Goal: Transaction & Acquisition: Purchase product/service

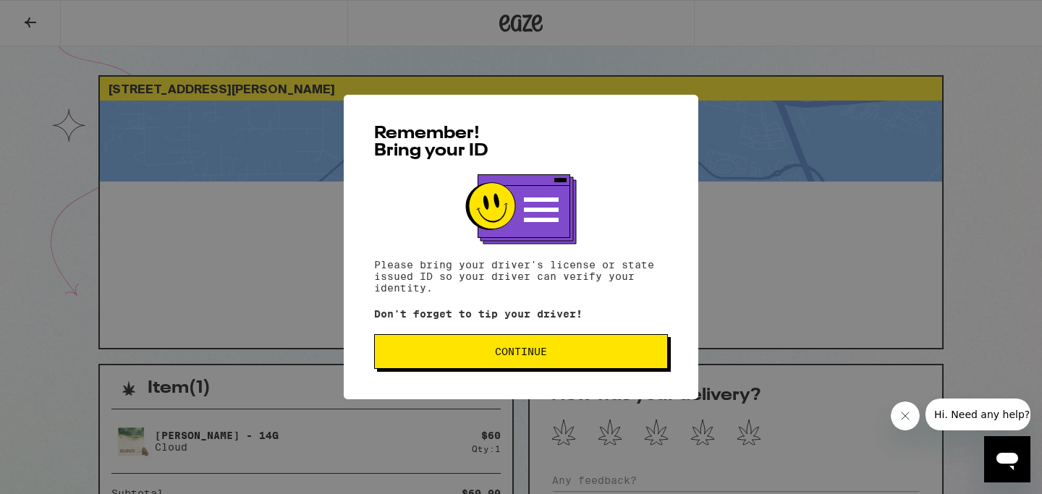
click at [517, 349] on span "Continue" at bounding box center [521, 352] width 52 height 10
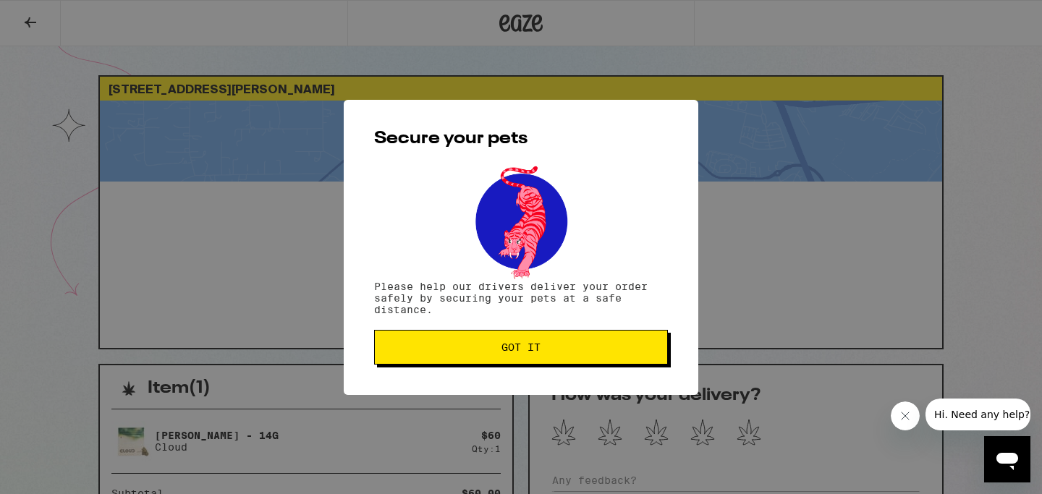
click at [525, 356] on button "Got it" at bounding box center [521, 347] width 294 height 35
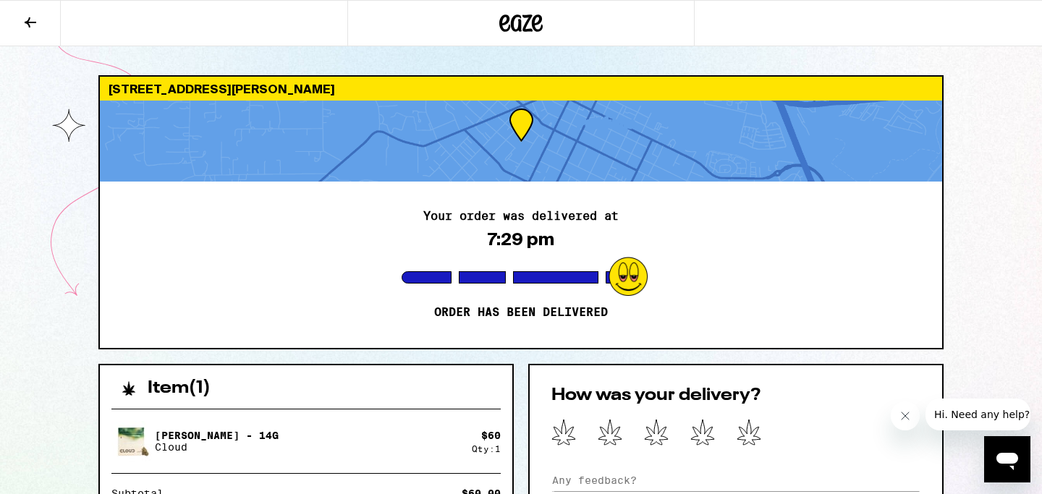
click at [521, 25] on icon at bounding box center [520, 23] width 43 height 26
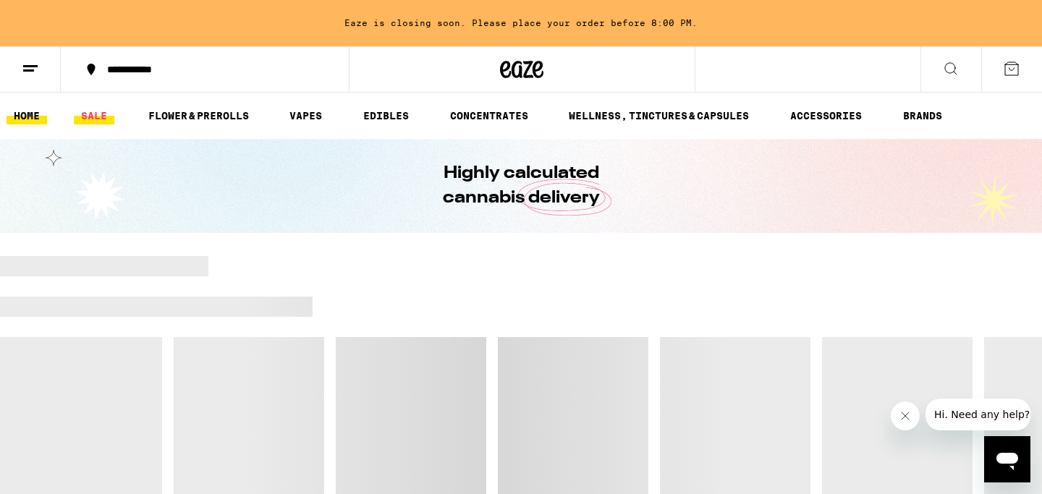
click at [93, 114] on link "SALE" at bounding box center [94, 115] width 41 height 17
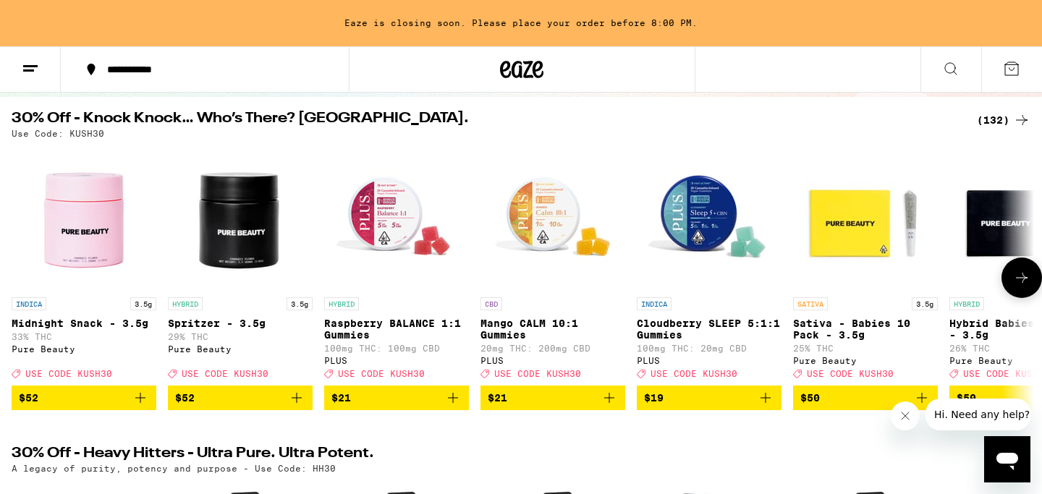
scroll to position [140, 0]
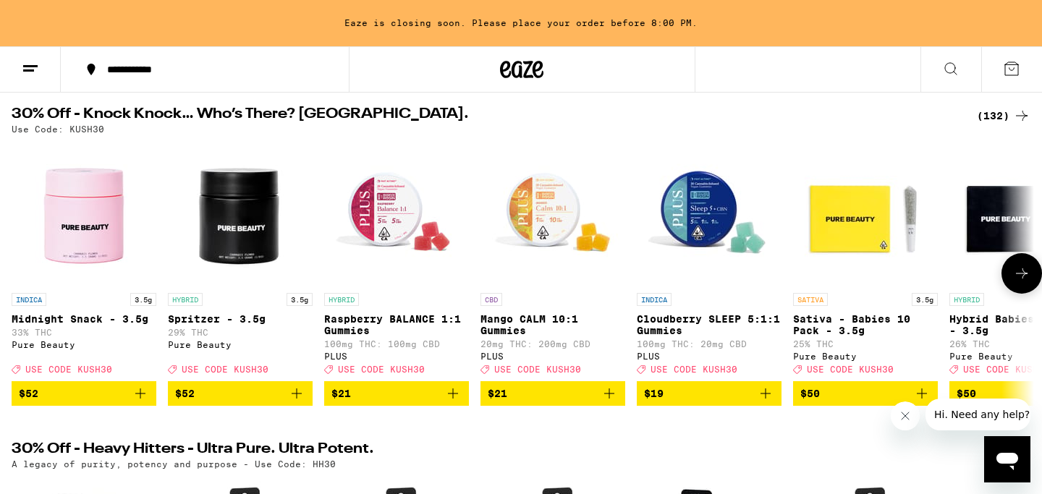
click at [1014, 282] on icon at bounding box center [1021, 273] width 17 height 17
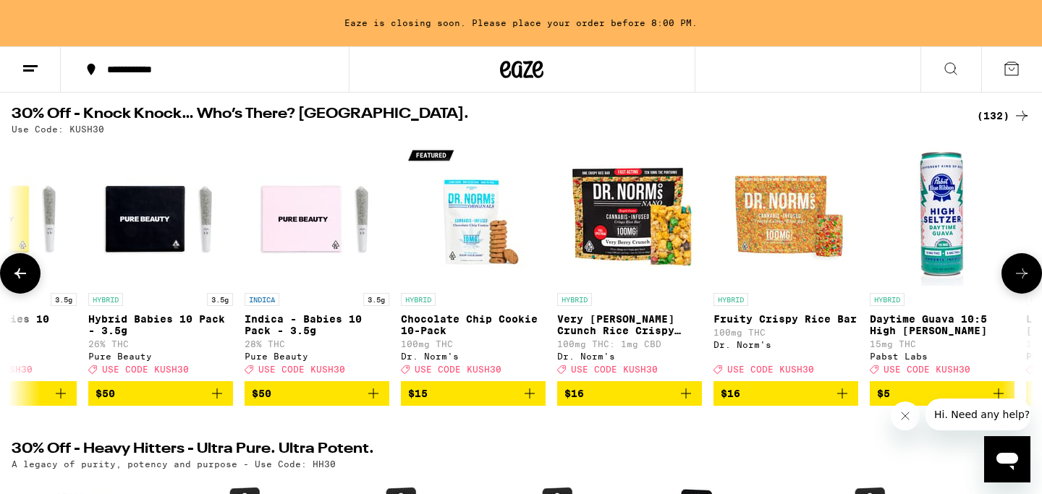
click at [1014, 282] on icon at bounding box center [1021, 273] width 17 height 17
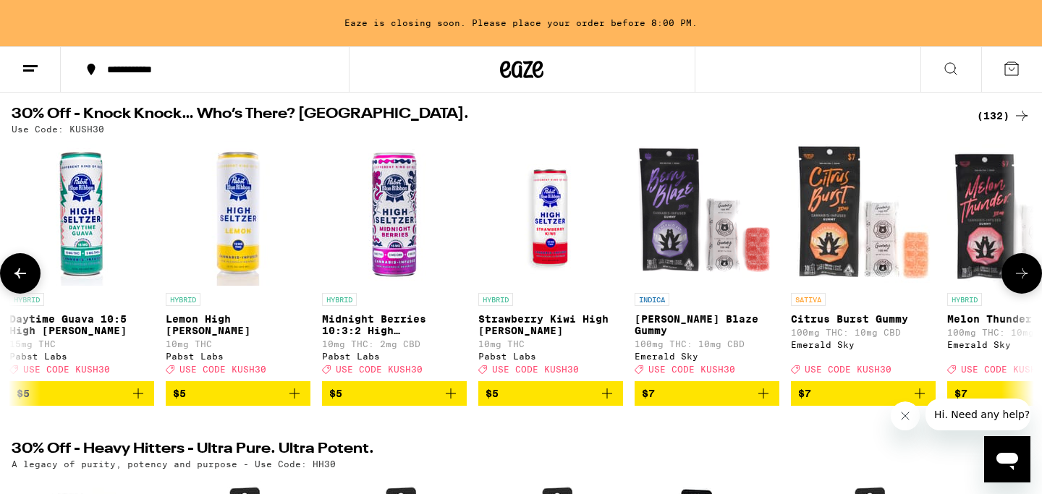
scroll to position [0, 1722]
click at [22, 271] on icon at bounding box center [20, 273] width 17 height 17
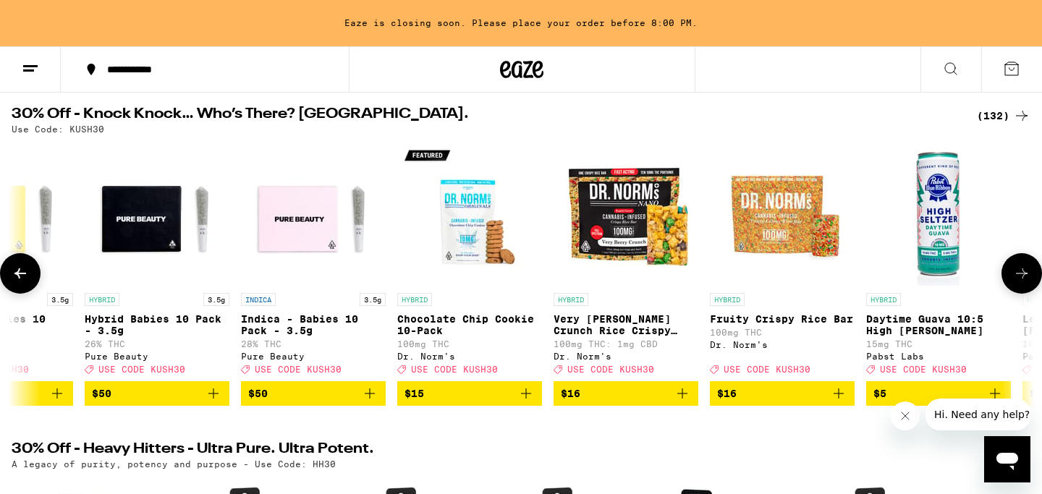
scroll to position [0, 861]
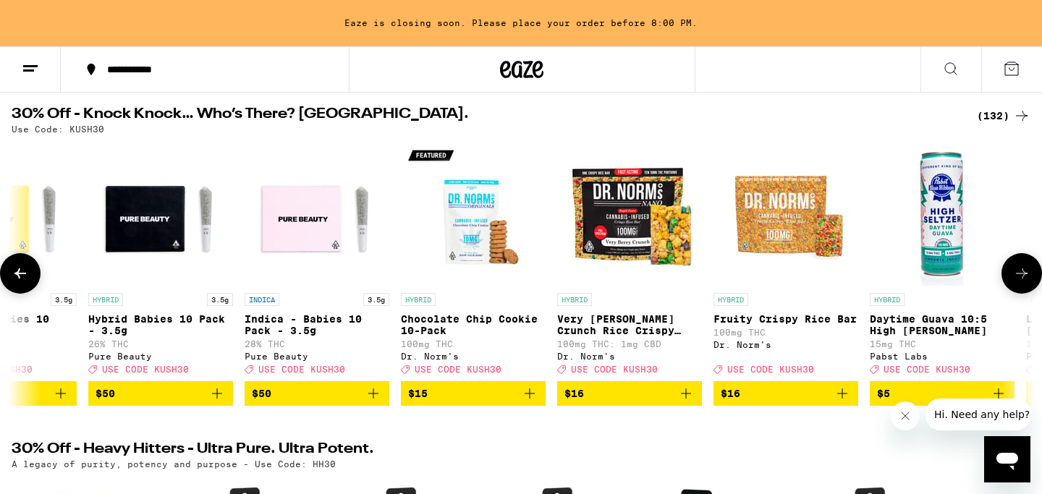
click at [1021, 282] on icon at bounding box center [1021, 273] width 17 height 17
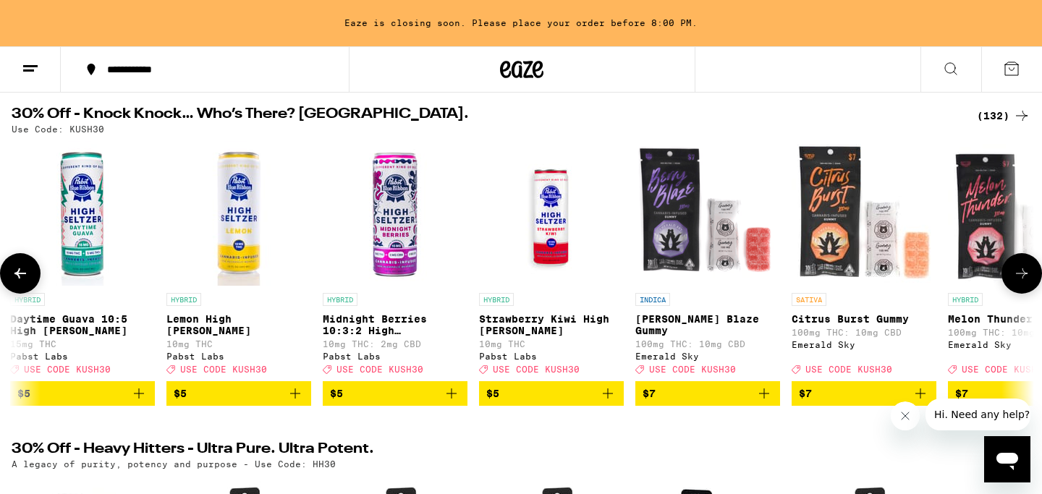
scroll to position [0, 1722]
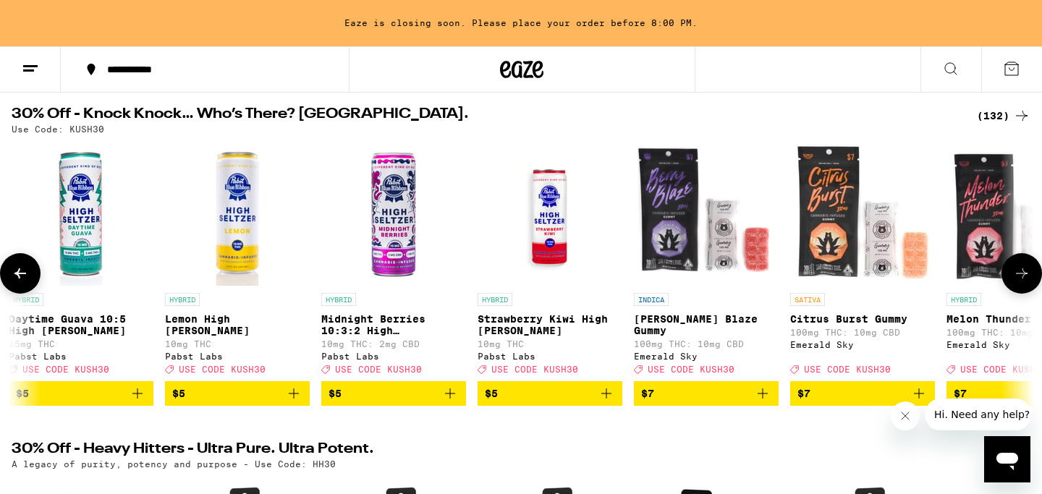
click at [445, 402] on icon "Add to bag" at bounding box center [449, 393] width 17 height 17
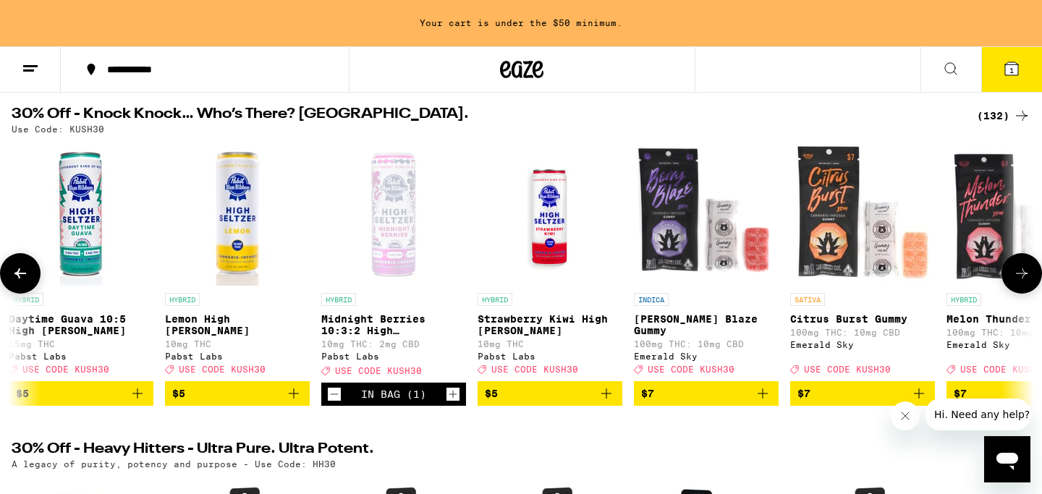
click at [1019, 279] on icon at bounding box center [1021, 273] width 17 height 17
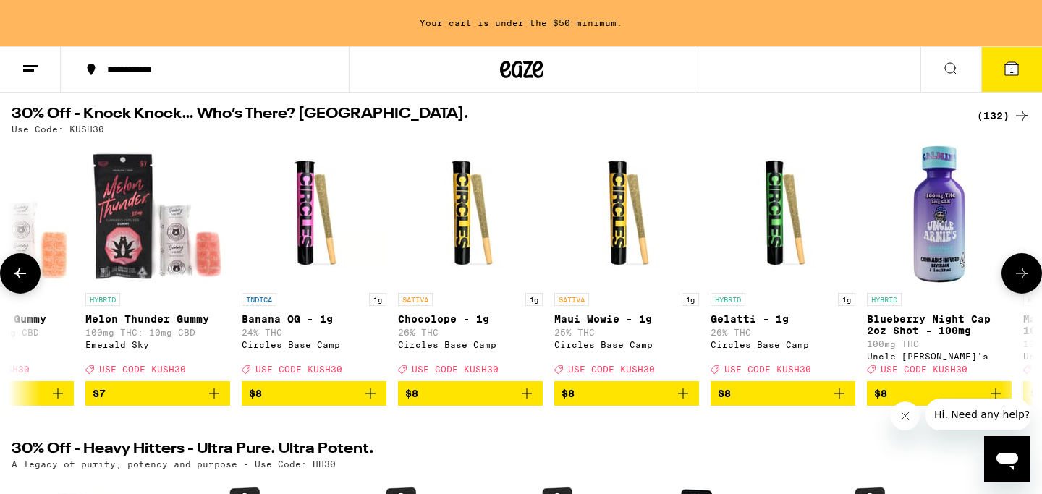
click at [1019, 279] on icon at bounding box center [1021, 273] width 17 height 17
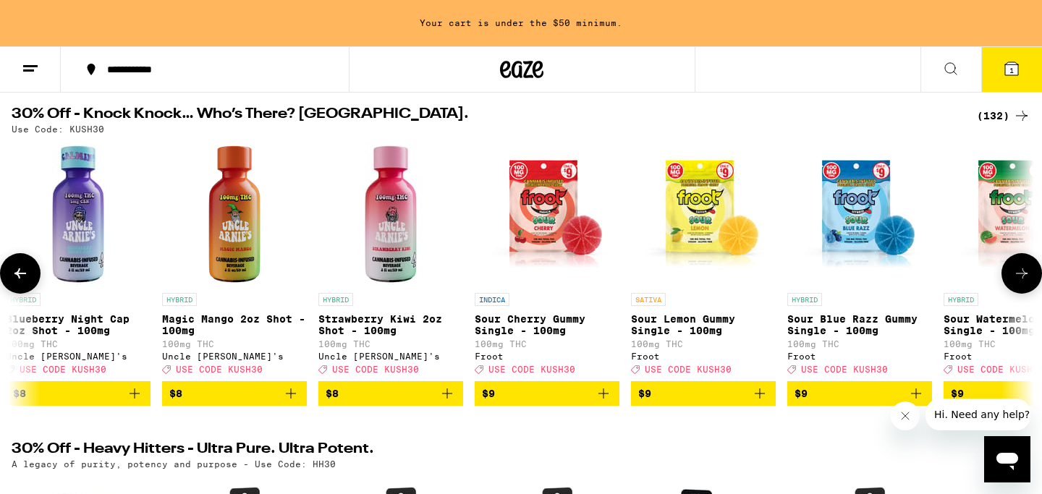
click at [1019, 279] on icon at bounding box center [1021, 273] width 17 height 17
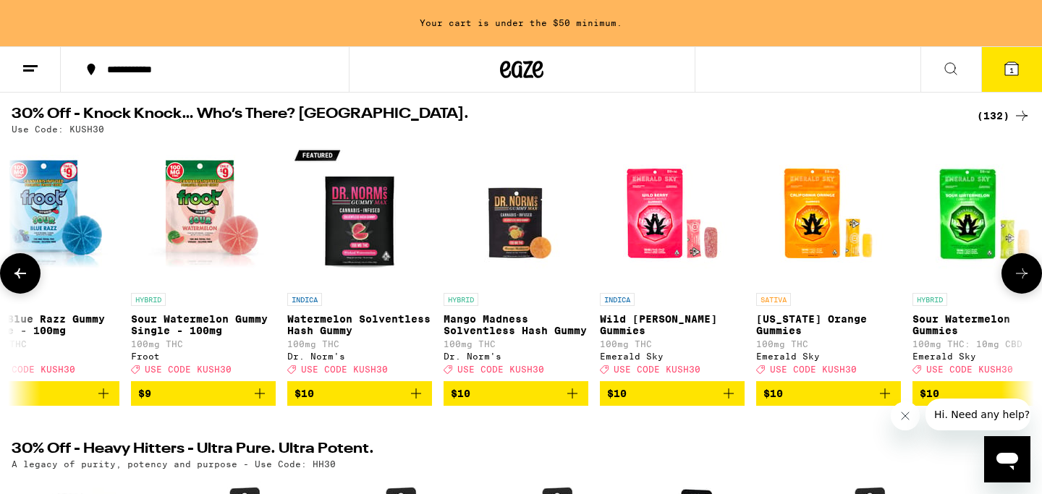
scroll to position [0, 4305]
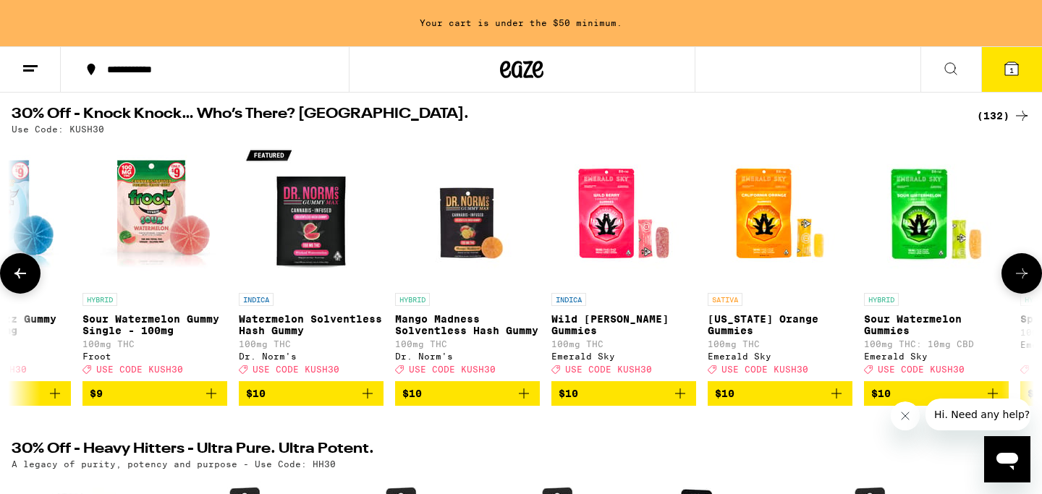
click at [1019, 279] on icon at bounding box center [1021, 273] width 17 height 17
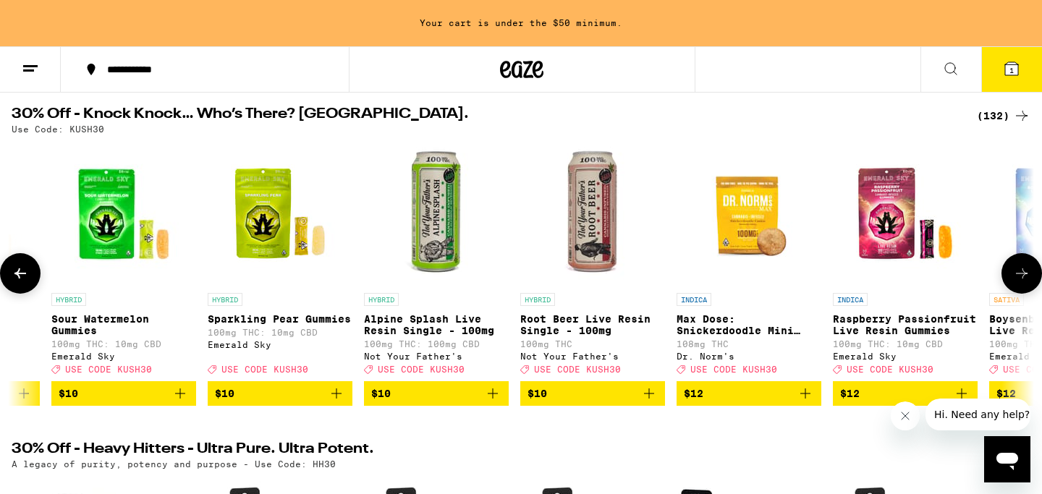
scroll to position [0, 5166]
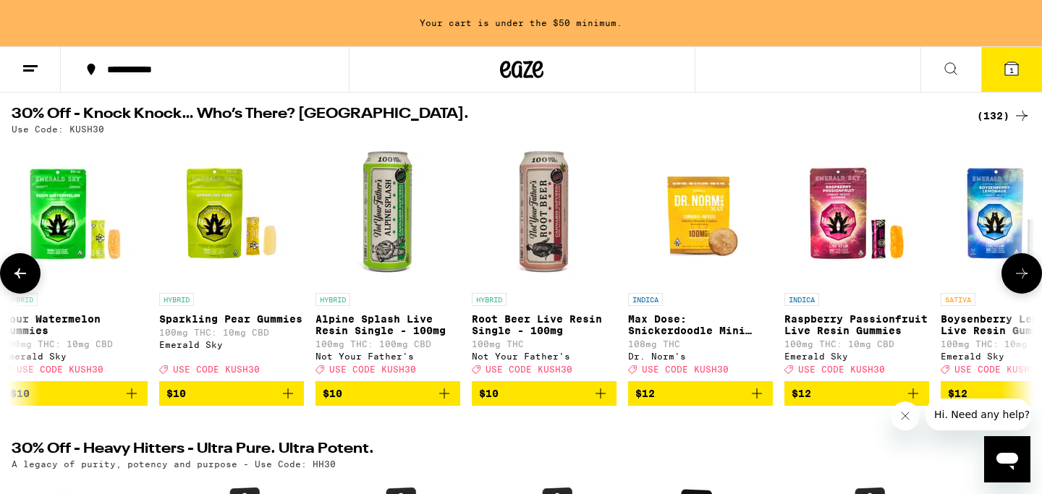
click at [1019, 279] on icon at bounding box center [1021, 273] width 17 height 17
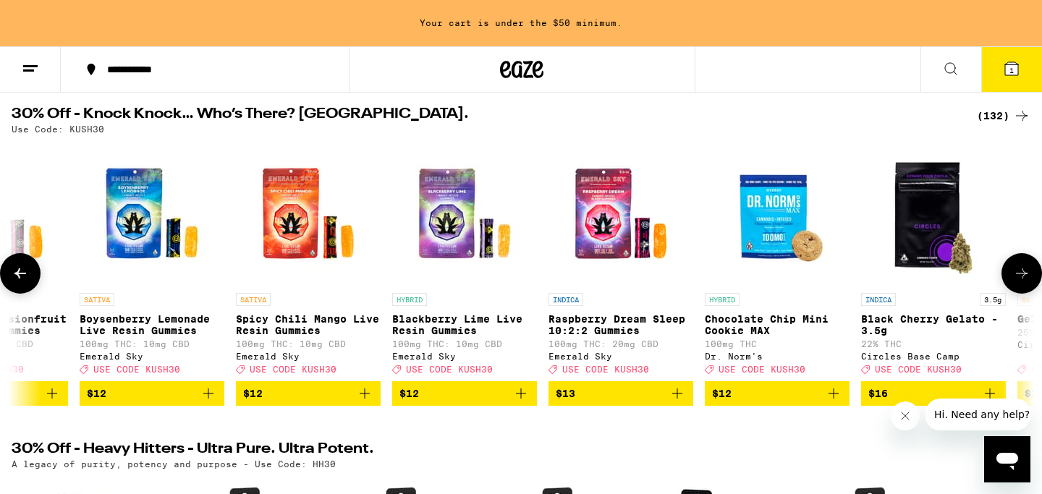
click at [1019, 279] on icon at bounding box center [1021, 273] width 17 height 17
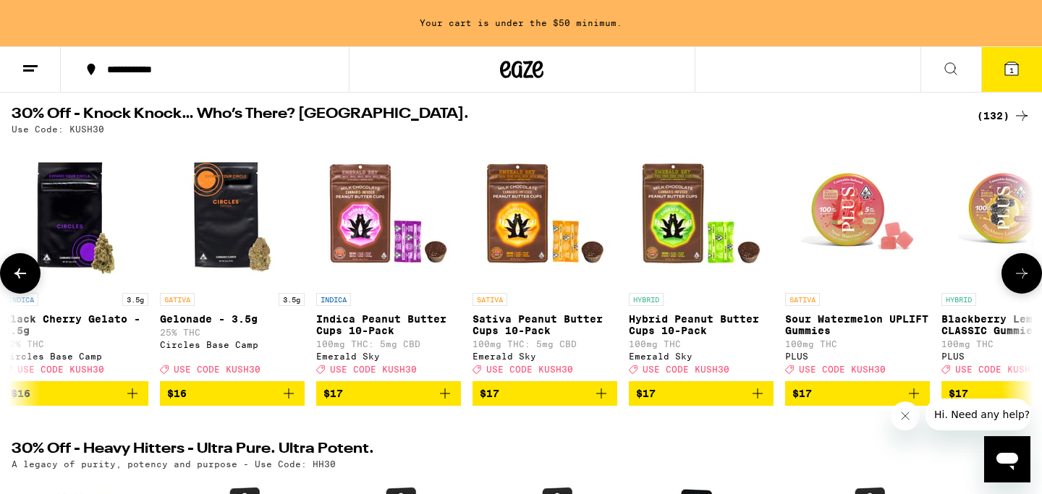
scroll to position [0, 6888]
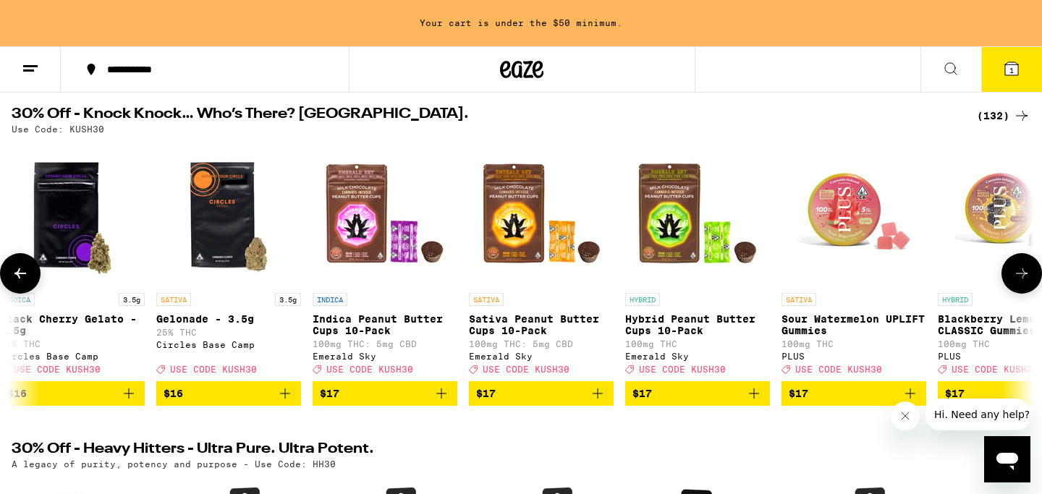
click at [1019, 279] on icon at bounding box center [1021, 273] width 17 height 17
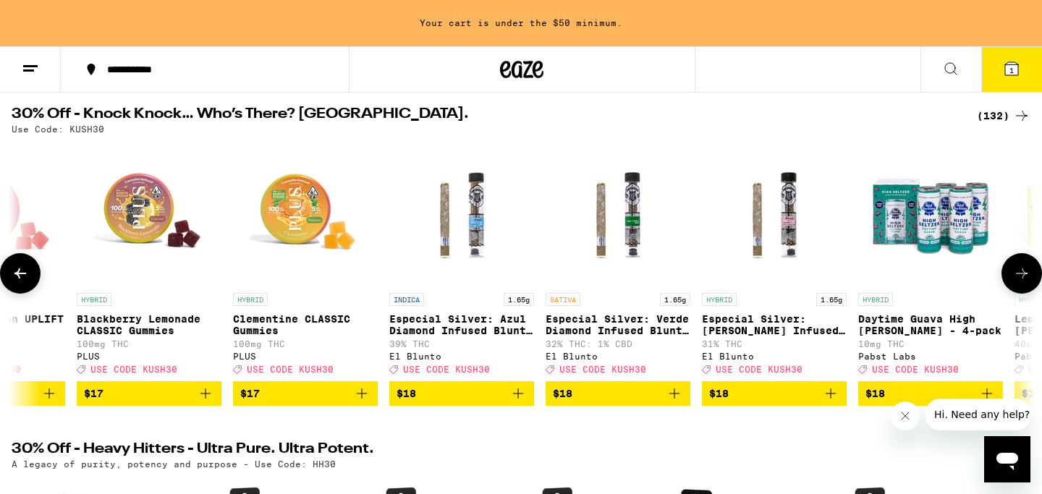
click at [1019, 279] on icon at bounding box center [1021, 273] width 17 height 17
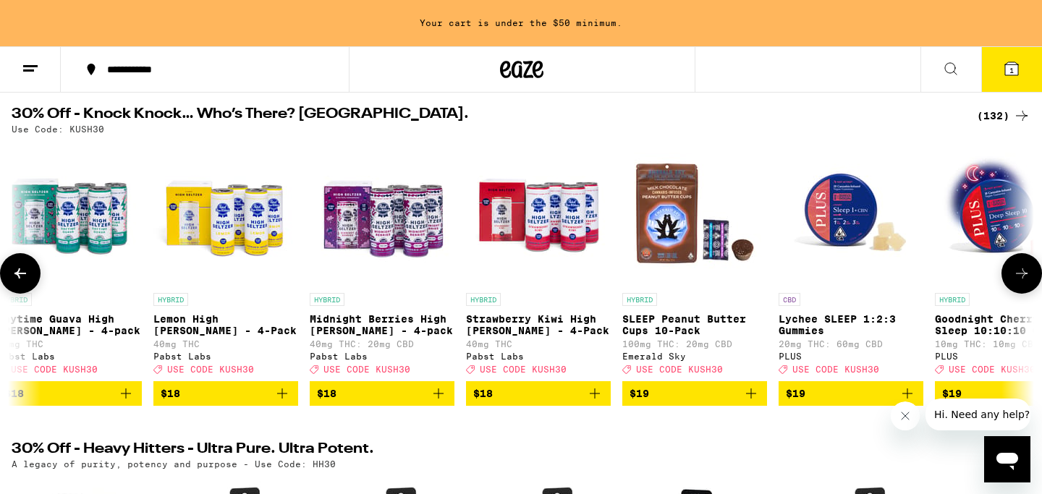
click at [1019, 279] on icon at bounding box center [1021, 273] width 17 height 17
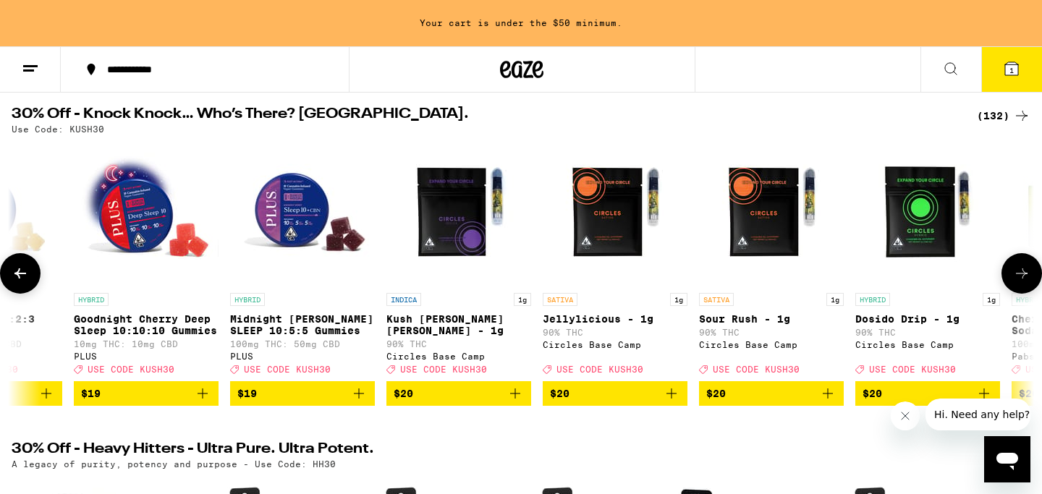
click at [1019, 279] on icon at bounding box center [1021, 273] width 17 height 17
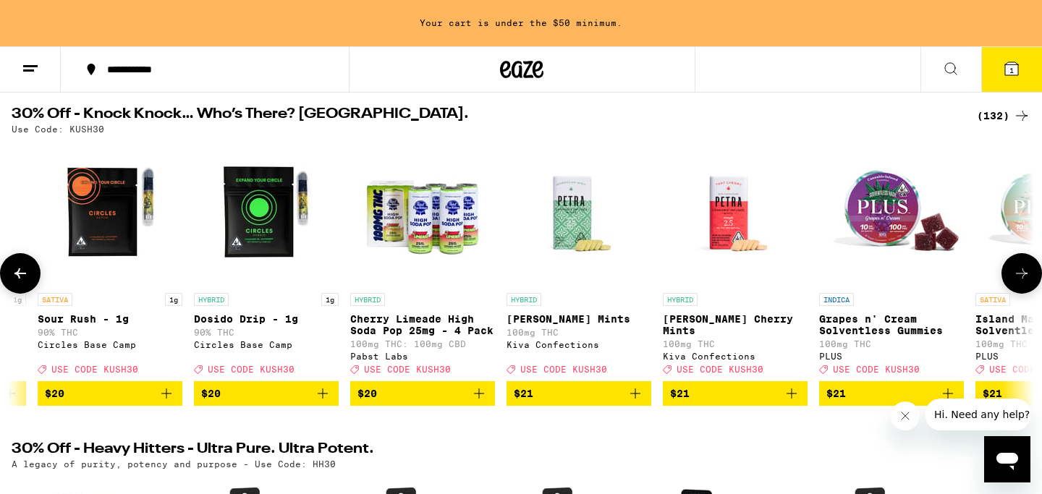
scroll to position [0, 10332]
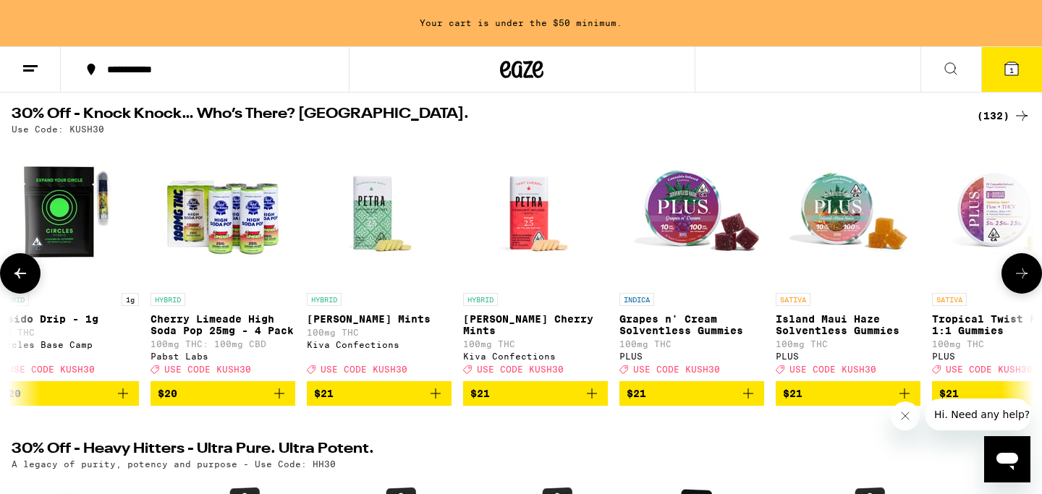
click at [1019, 279] on icon at bounding box center [1021, 273] width 17 height 17
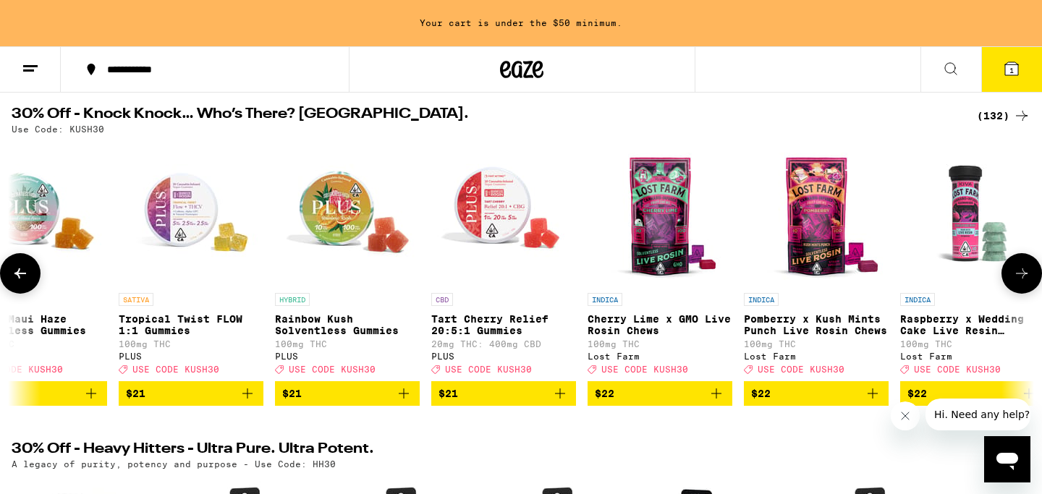
scroll to position [0, 11193]
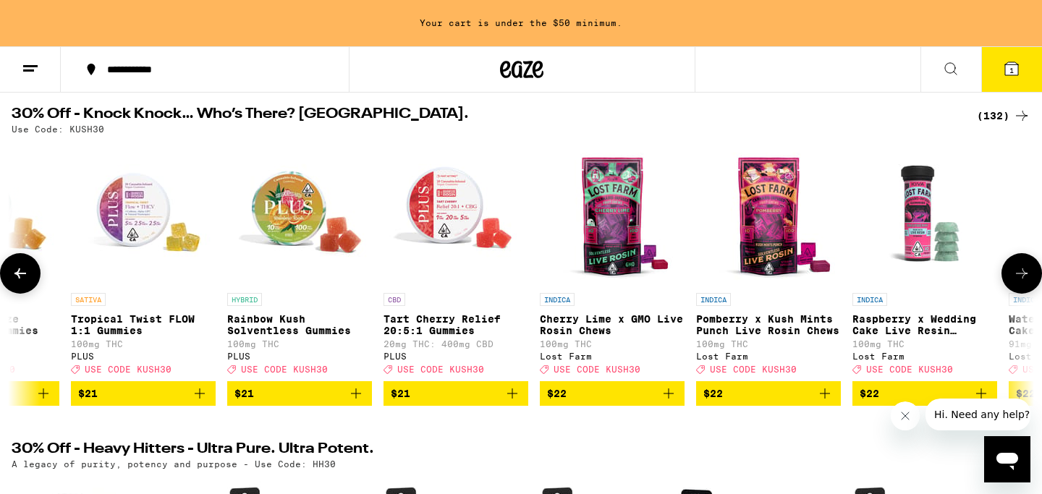
click at [1019, 279] on icon at bounding box center [1021, 273] width 17 height 17
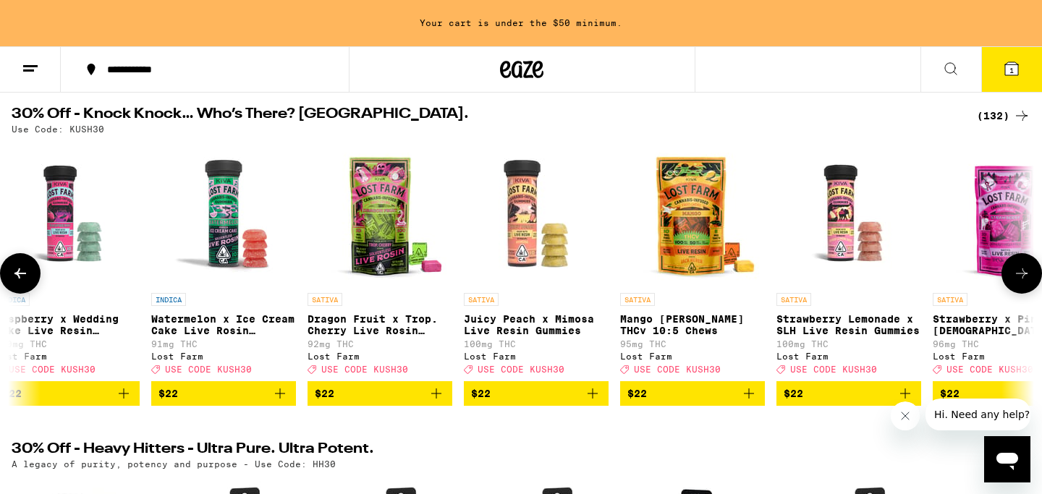
scroll to position [0, 12054]
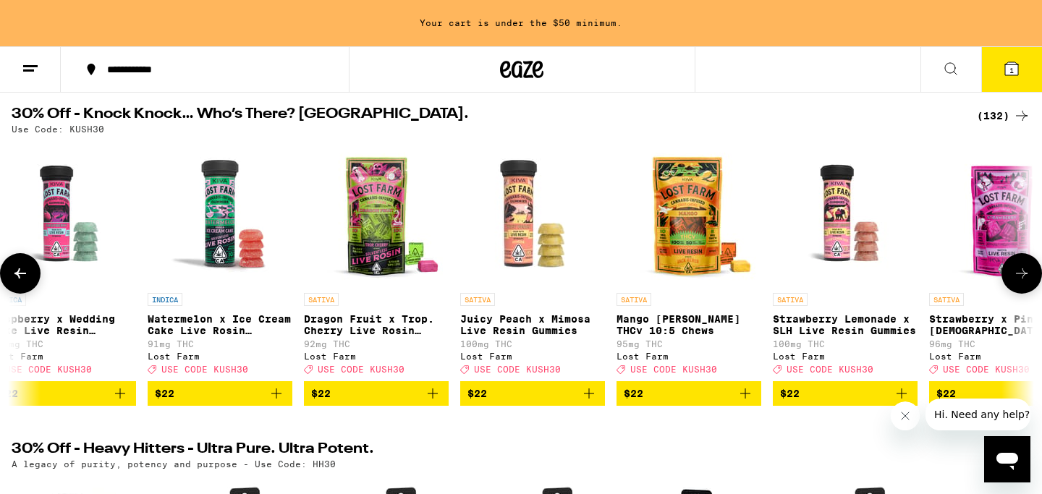
click at [27, 273] on icon at bounding box center [20, 273] width 17 height 17
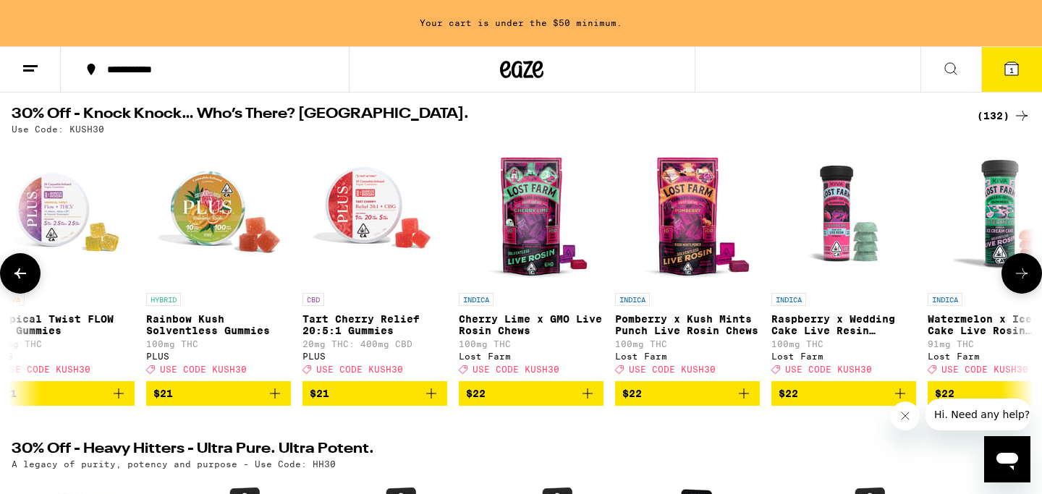
scroll to position [0, 11193]
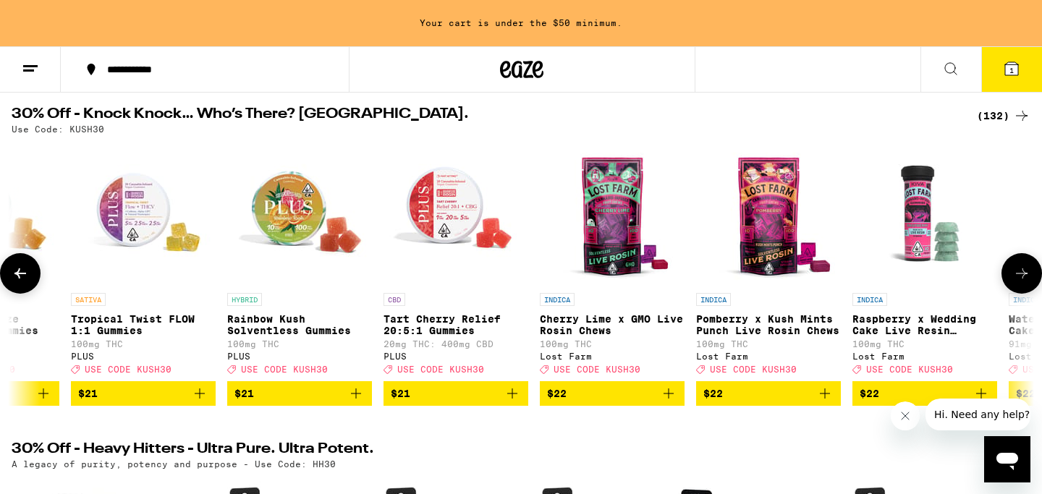
click at [1022, 282] on icon at bounding box center [1021, 273] width 17 height 17
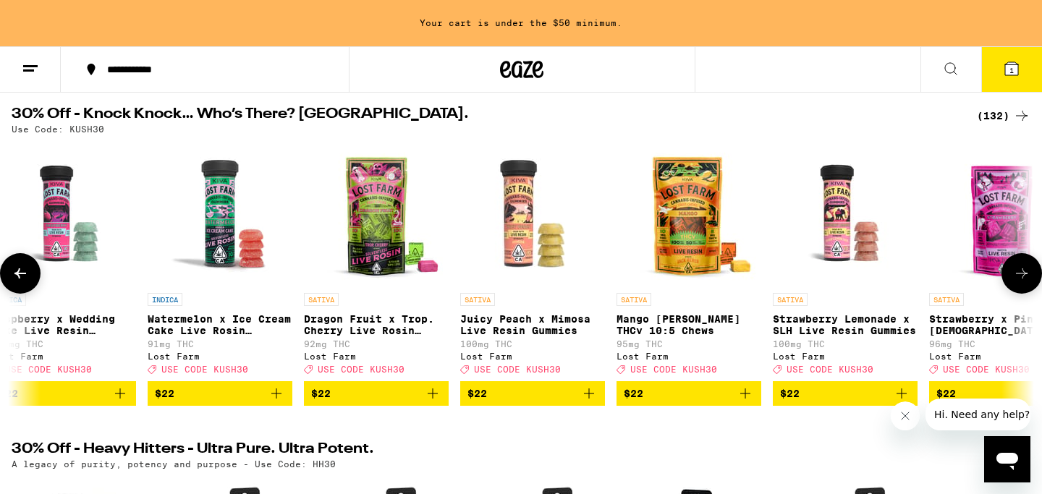
click at [1022, 282] on icon at bounding box center [1021, 273] width 17 height 17
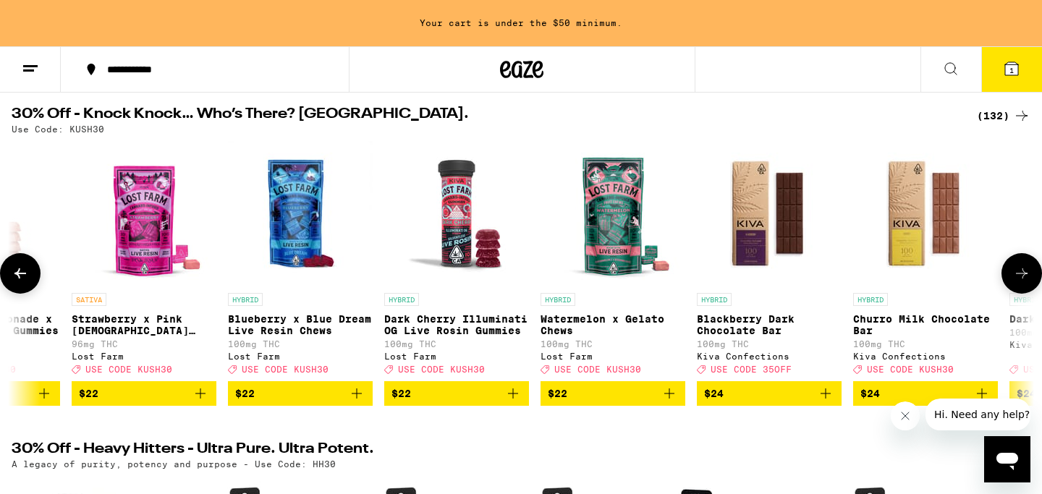
scroll to position [0, 12915]
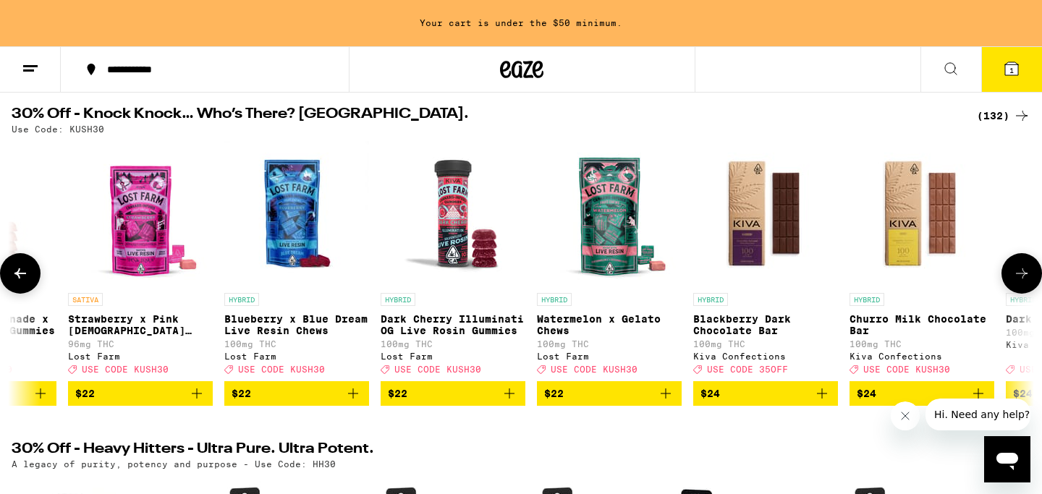
click at [1022, 282] on icon at bounding box center [1021, 273] width 17 height 17
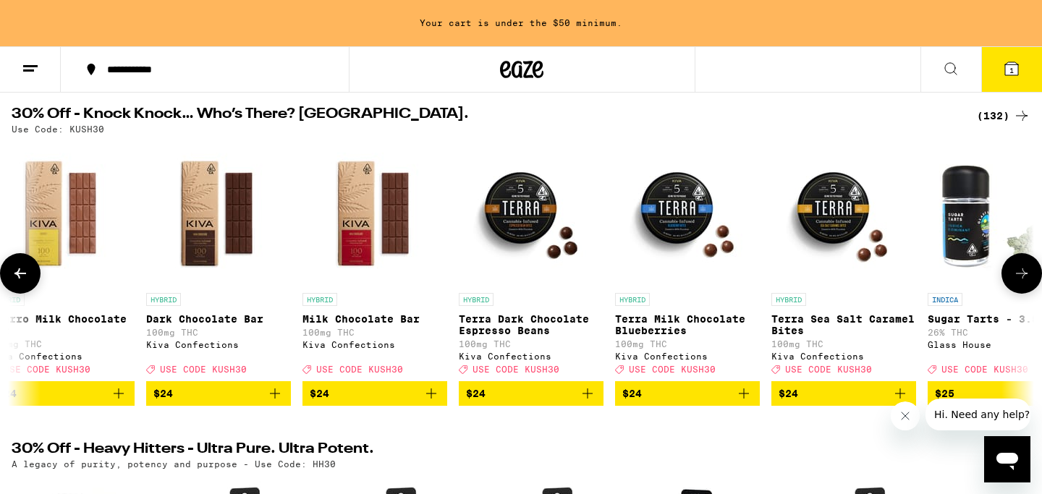
scroll to position [0, 13776]
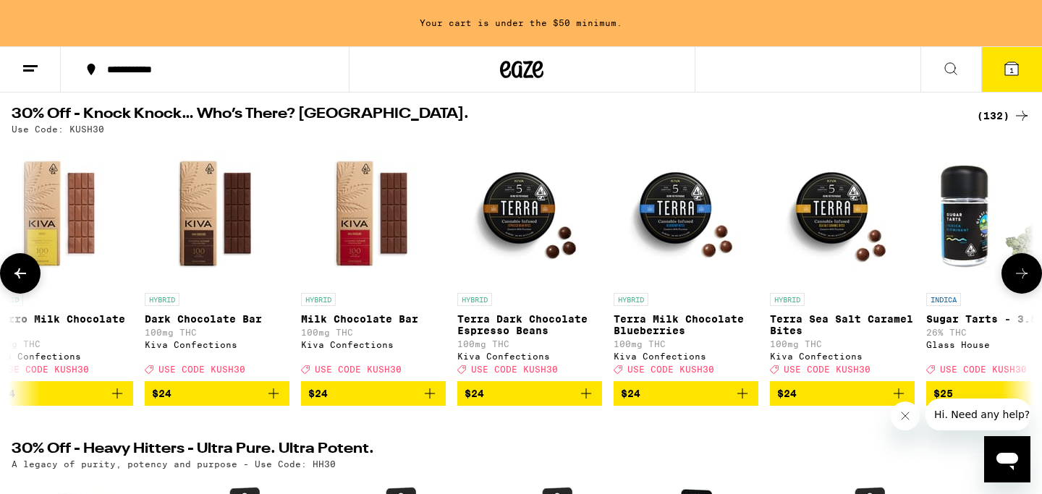
click at [1022, 282] on icon at bounding box center [1021, 273] width 17 height 17
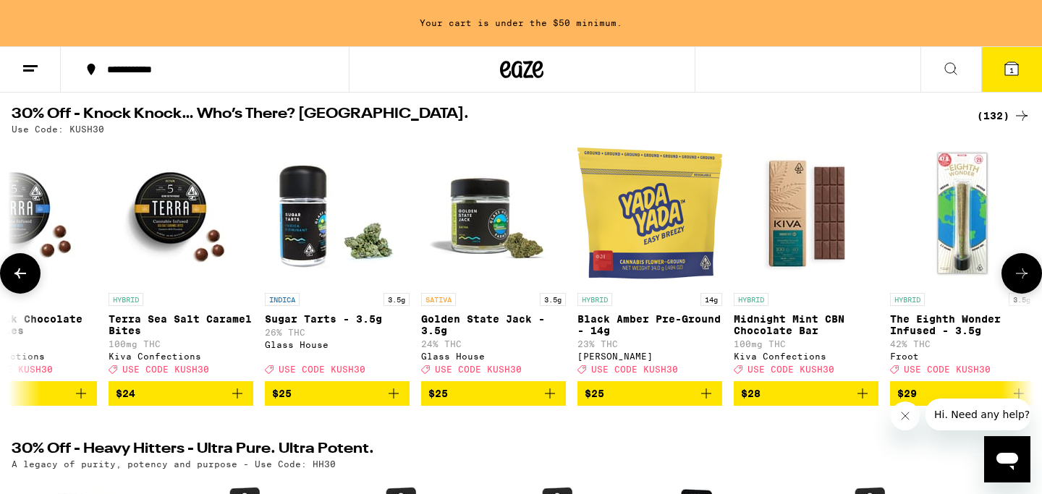
scroll to position [0, 14637]
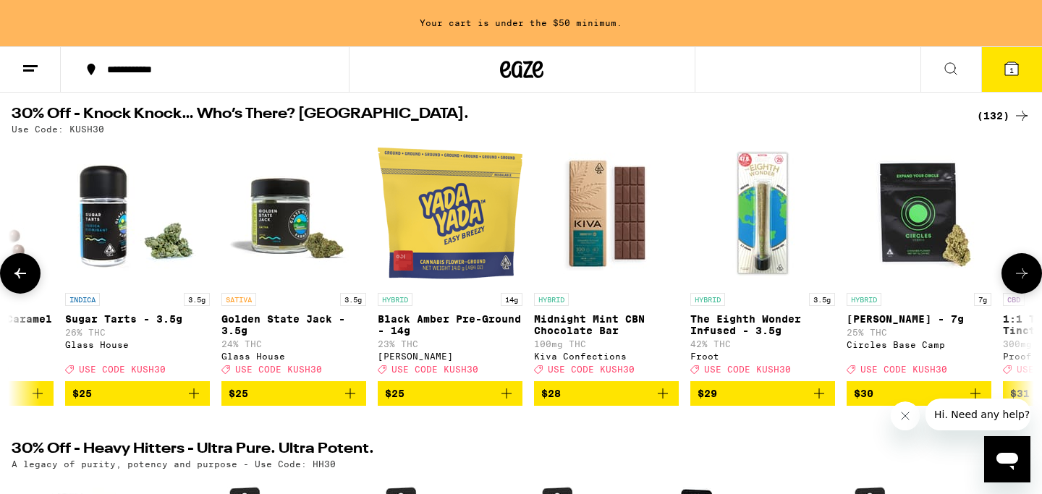
click at [1022, 282] on icon at bounding box center [1021, 273] width 17 height 17
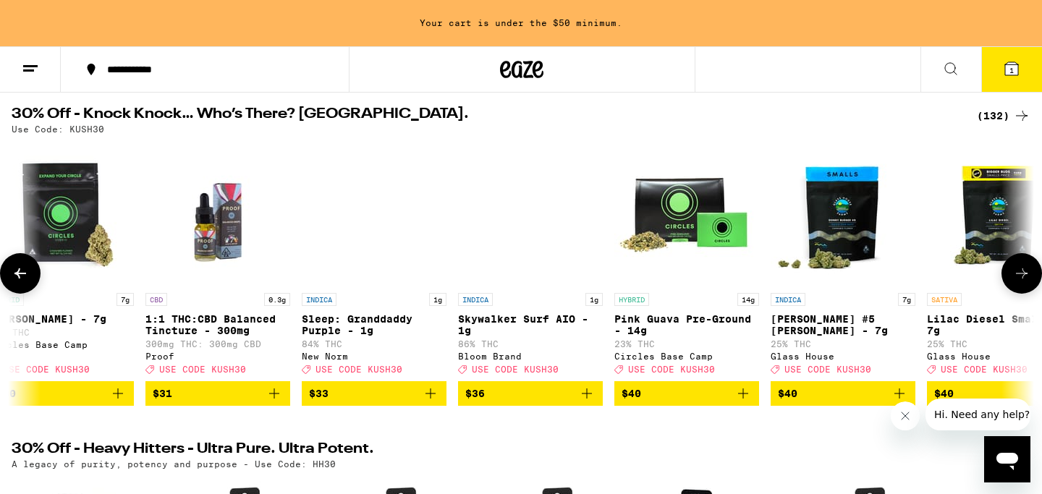
scroll to position [0, 15498]
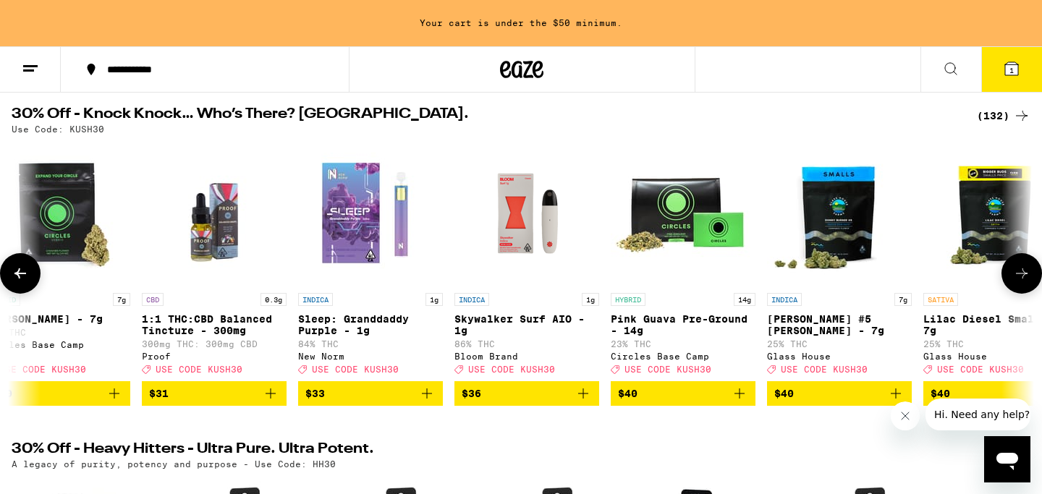
click at [1018, 277] on icon at bounding box center [1021, 273] width 17 height 17
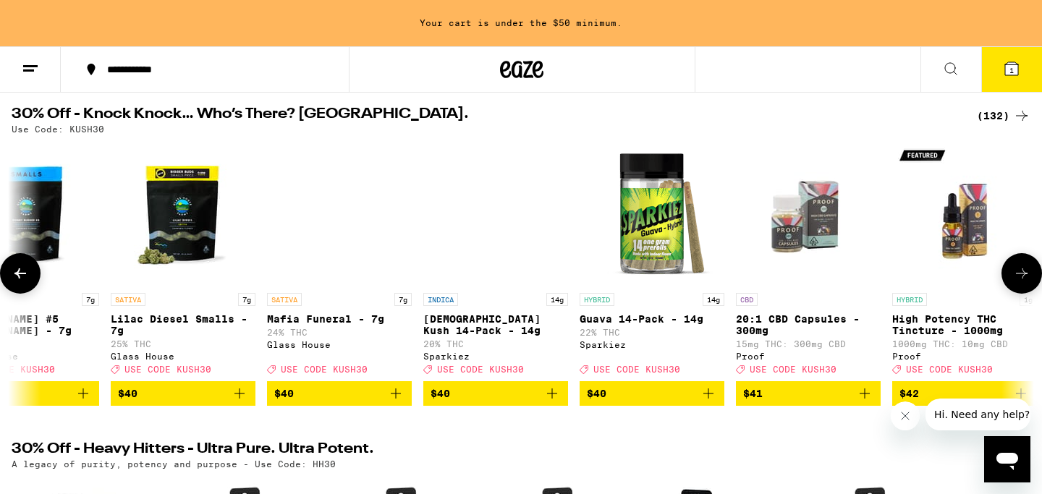
scroll to position [0, 16359]
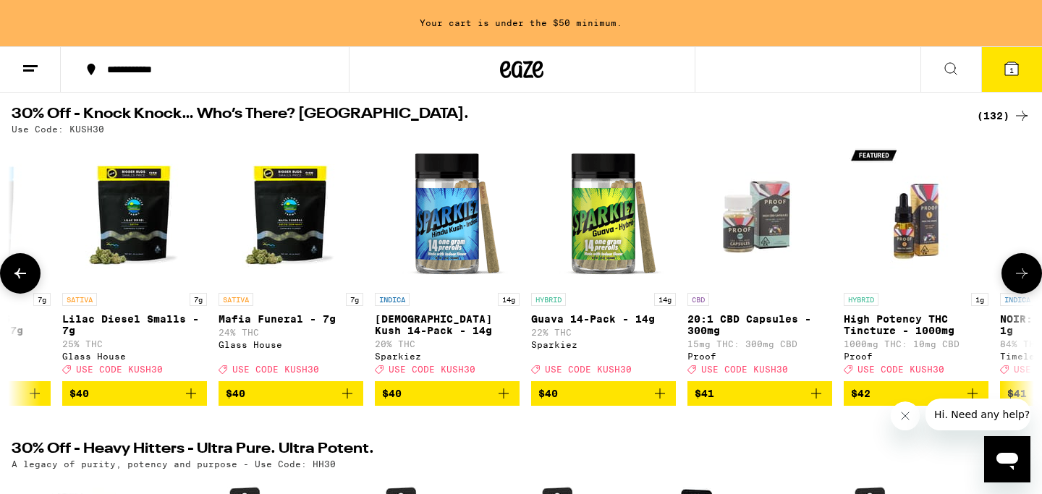
click at [1018, 277] on icon at bounding box center [1021, 273] width 17 height 17
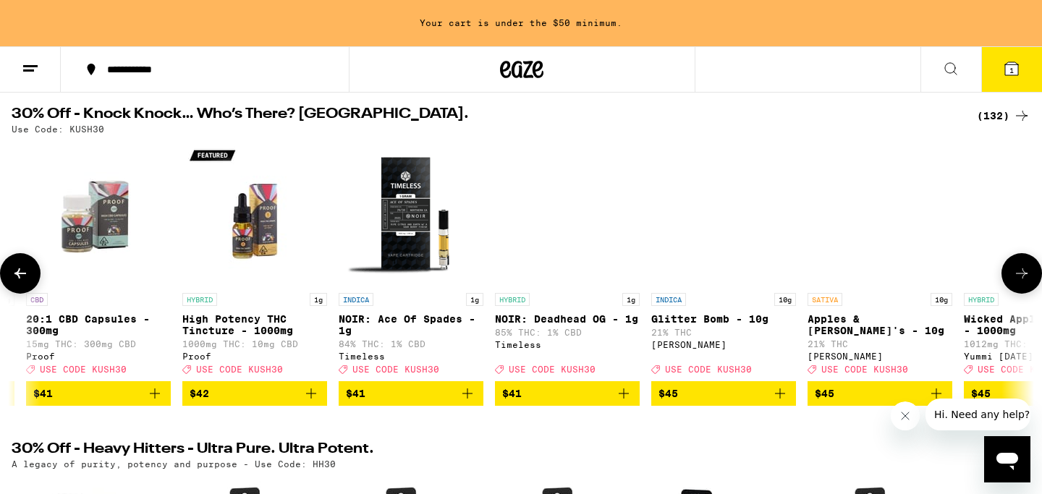
scroll to position [0, 17220]
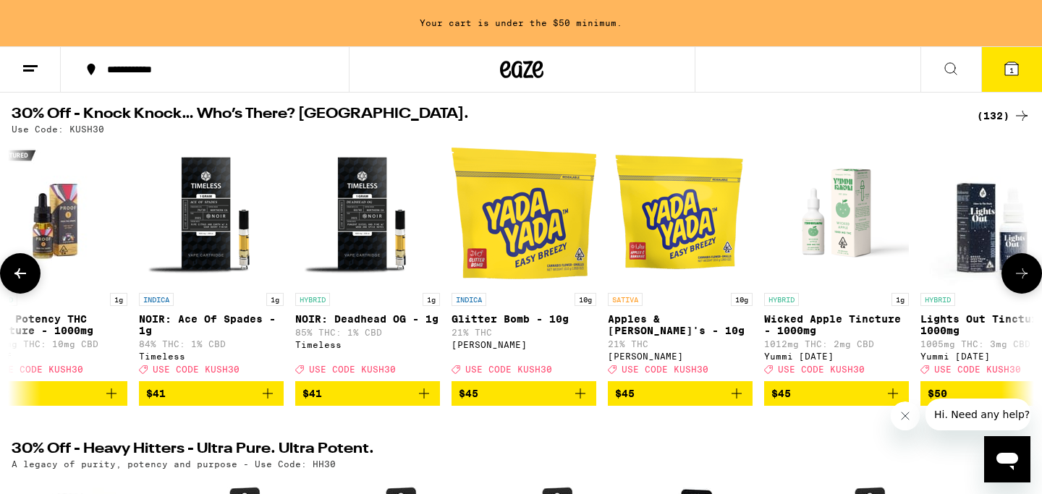
click at [1018, 277] on icon at bounding box center [1021, 273] width 17 height 17
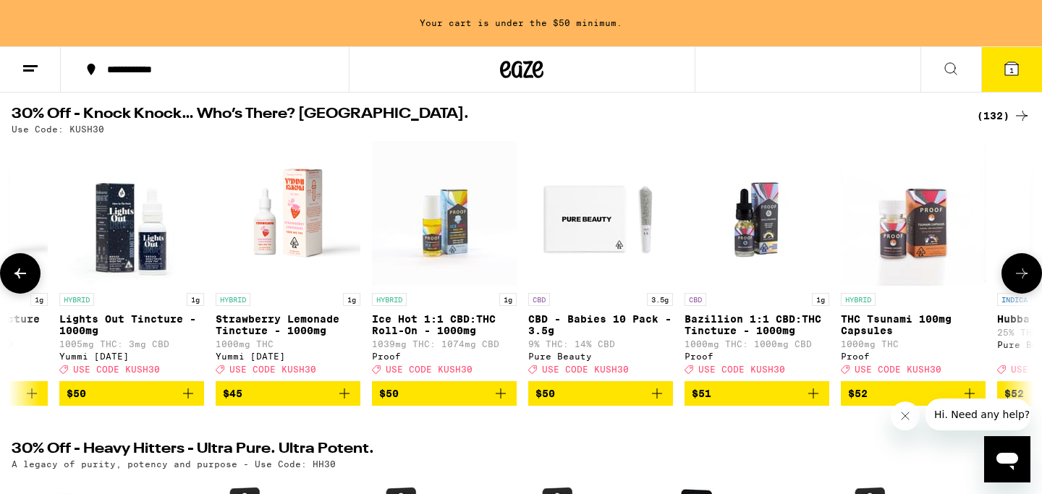
click at [1018, 277] on icon at bounding box center [1021, 273] width 17 height 17
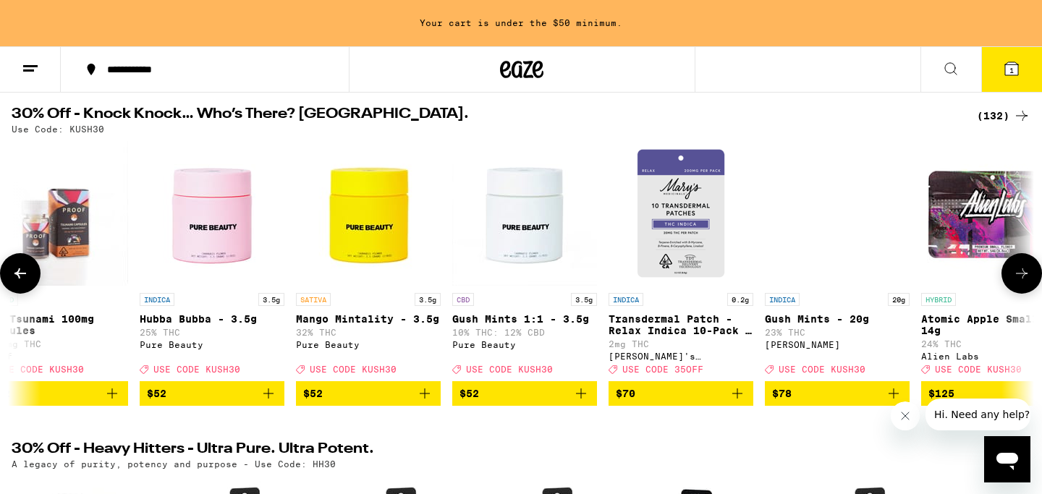
scroll to position [0, 18942]
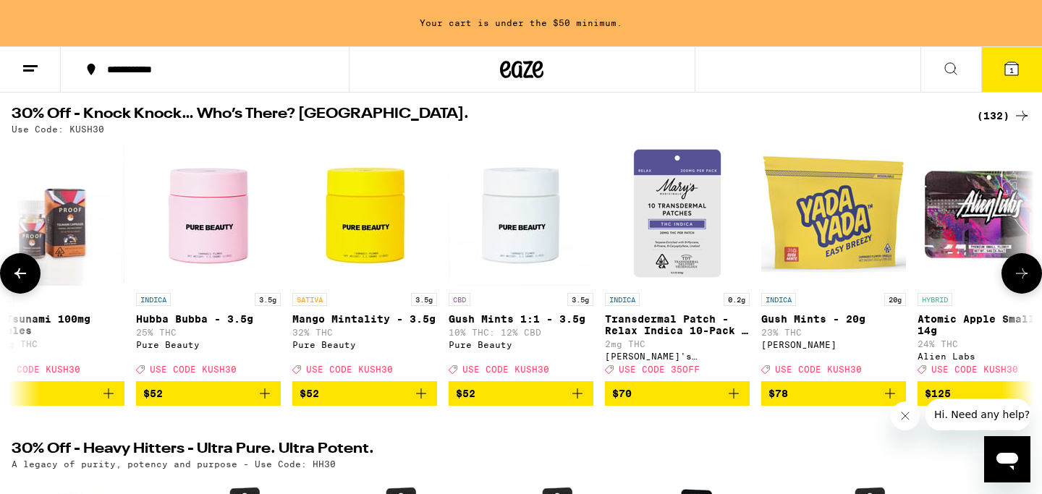
click at [1018, 277] on icon at bounding box center [1021, 273] width 17 height 17
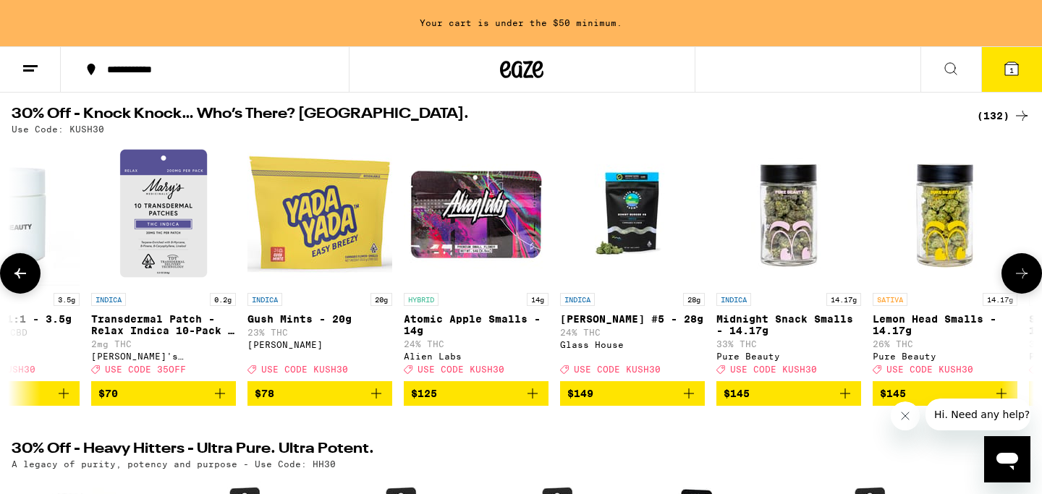
scroll to position [0, 19611]
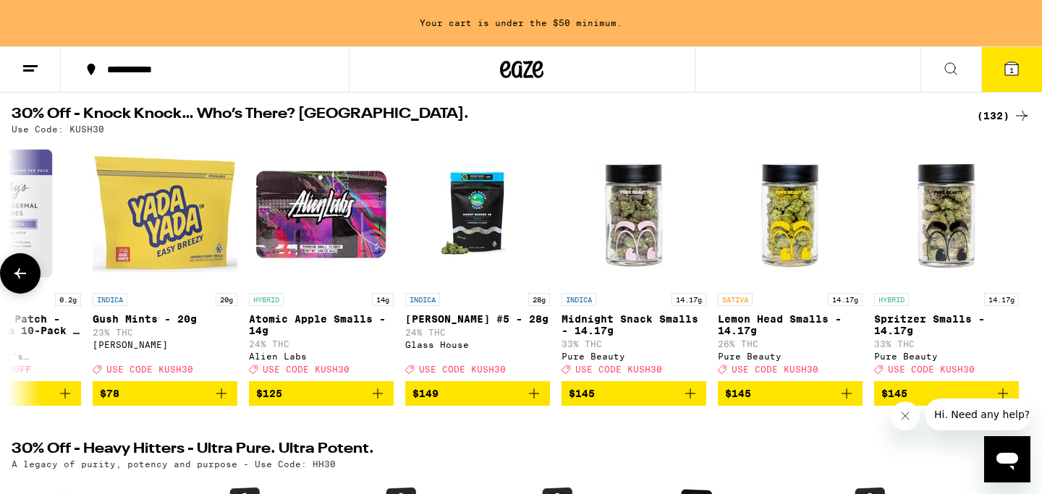
click at [13, 290] on button at bounding box center [20, 273] width 41 height 41
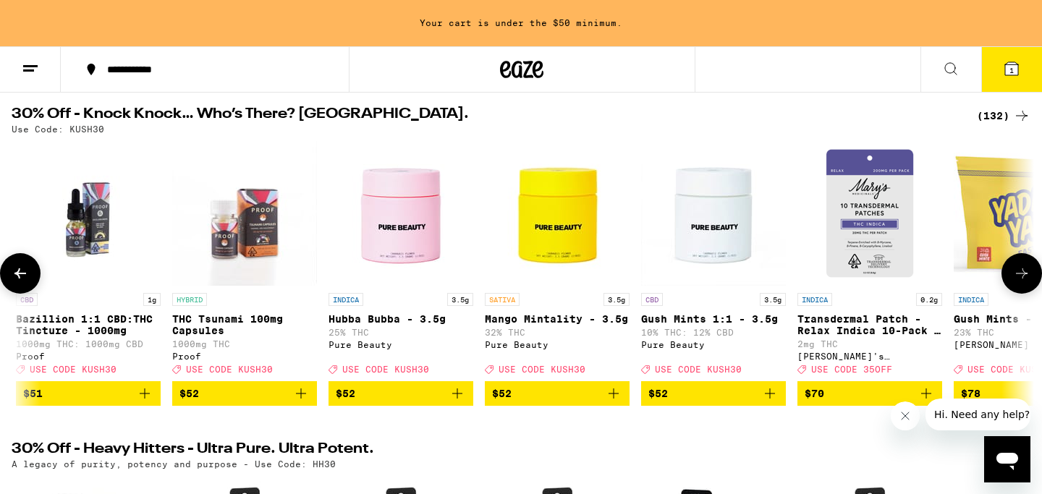
click at [13, 290] on button at bounding box center [20, 273] width 41 height 41
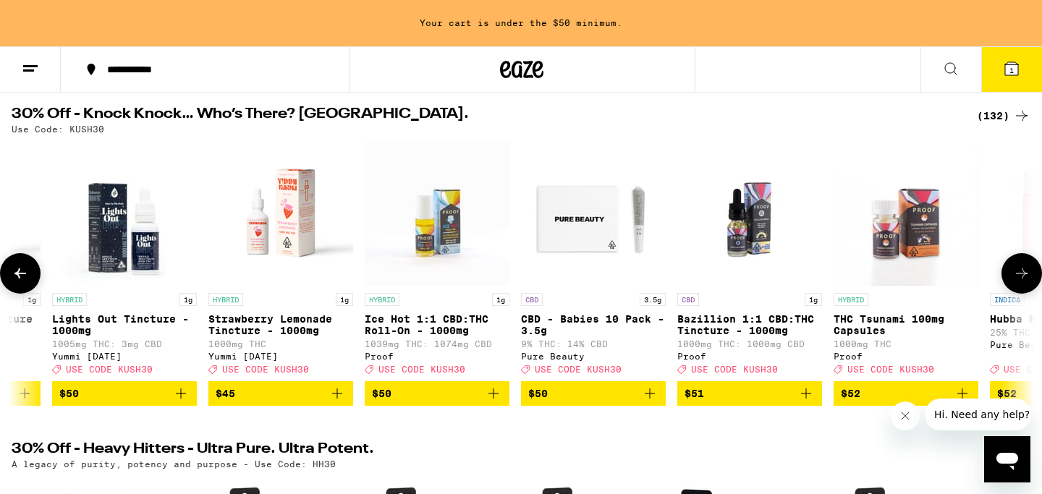
scroll to position [0, 17889]
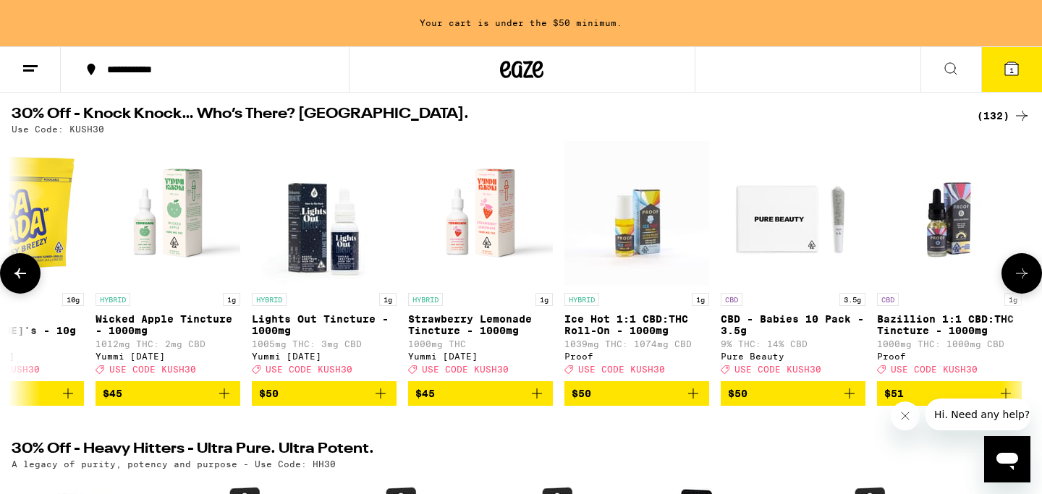
click at [13, 290] on button at bounding box center [20, 273] width 41 height 41
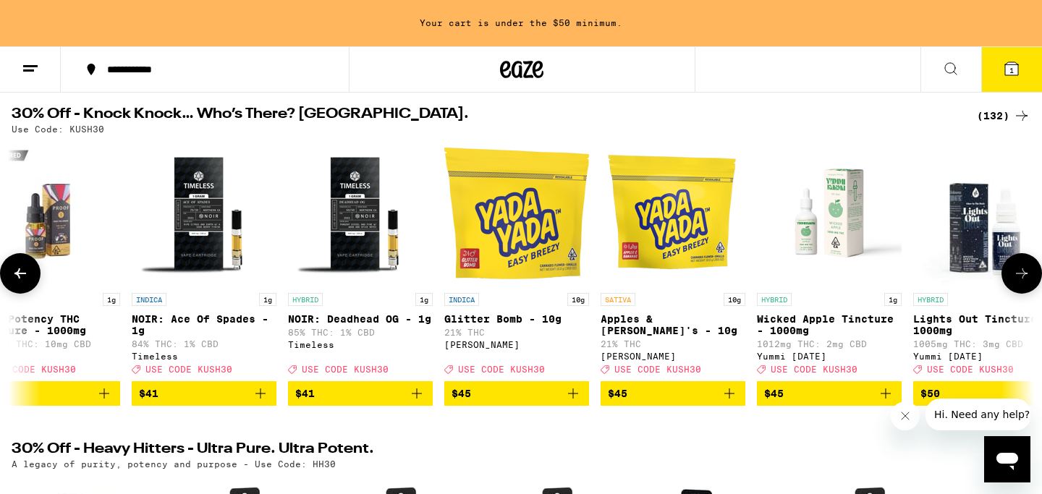
scroll to position [0, 17028]
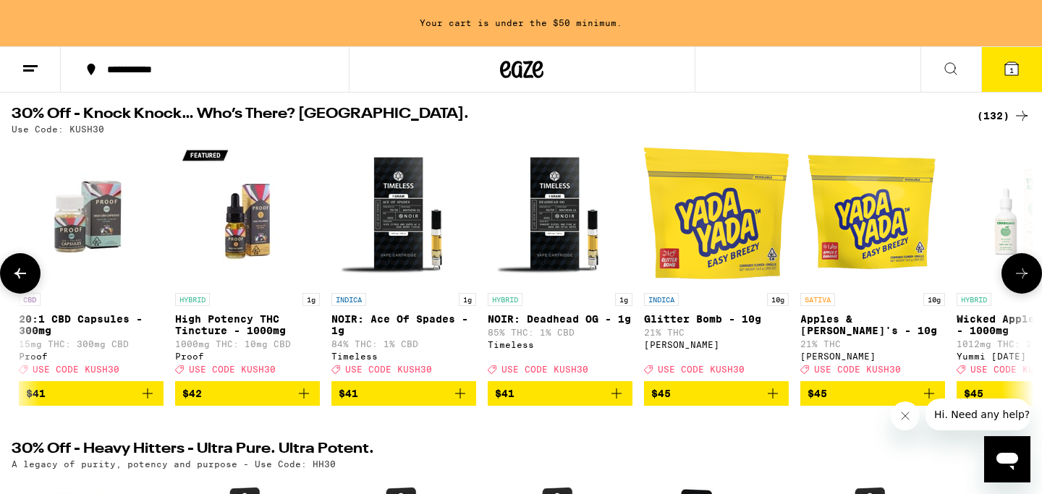
click at [13, 290] on button at bounding box center [20, 273] width 41 height 41
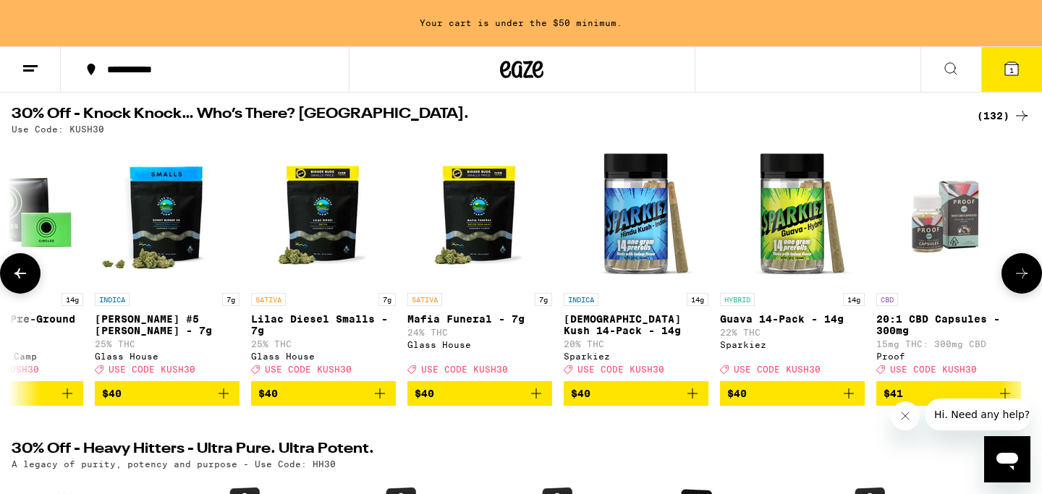
scroll to position [0, 16167]
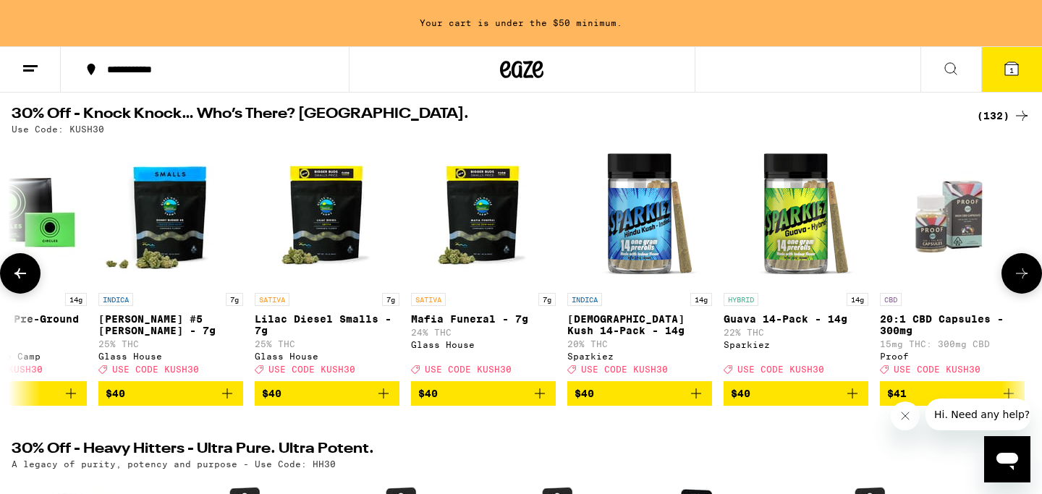
click at [35, 287] on button at bounding box center [20, 273] width 41 height 41
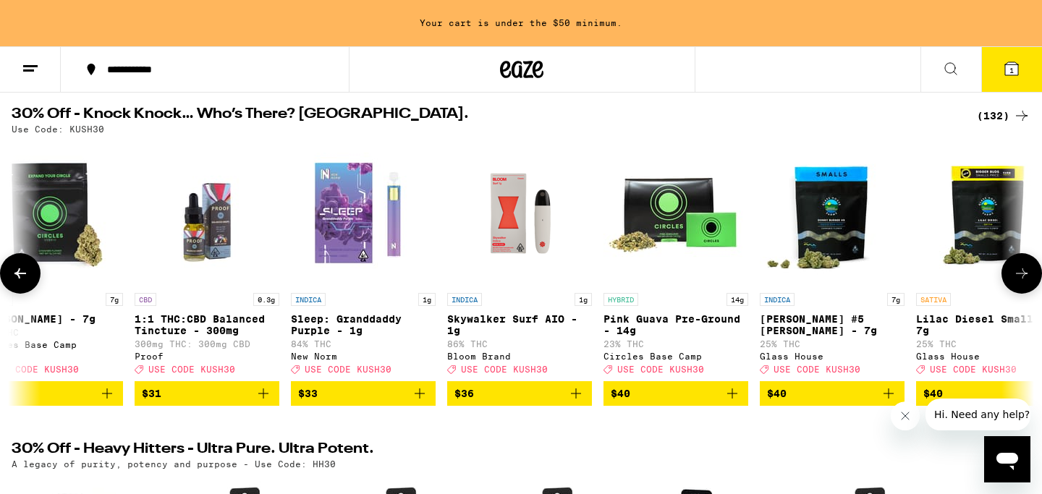
scroll to position [0, 15306]
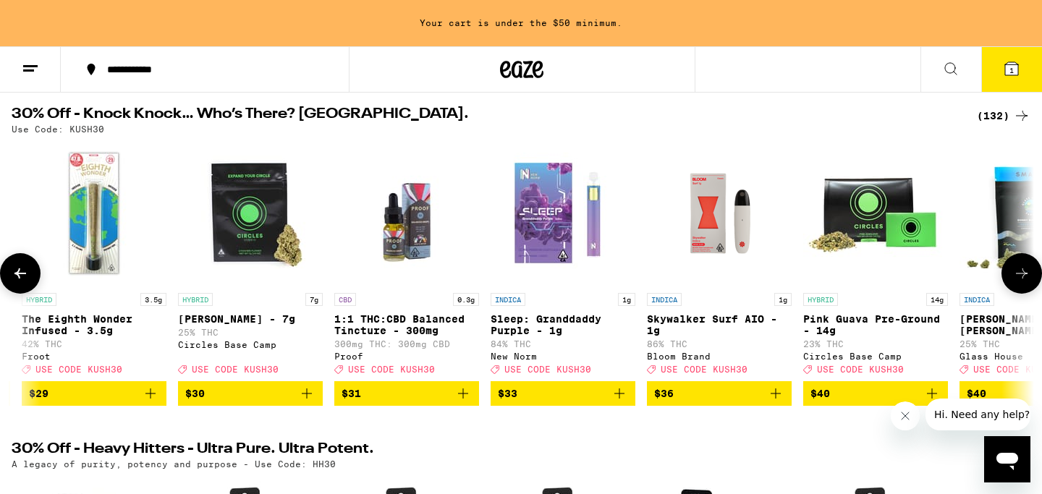
click at [25, 278] on icon at bounding box center [20, 273] width 17 height 17
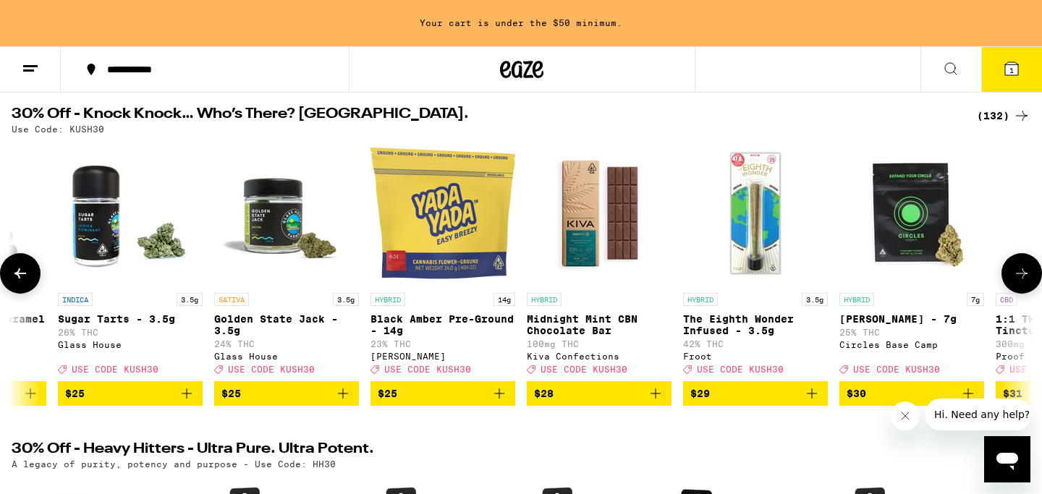
scroll to position [0, 14445]
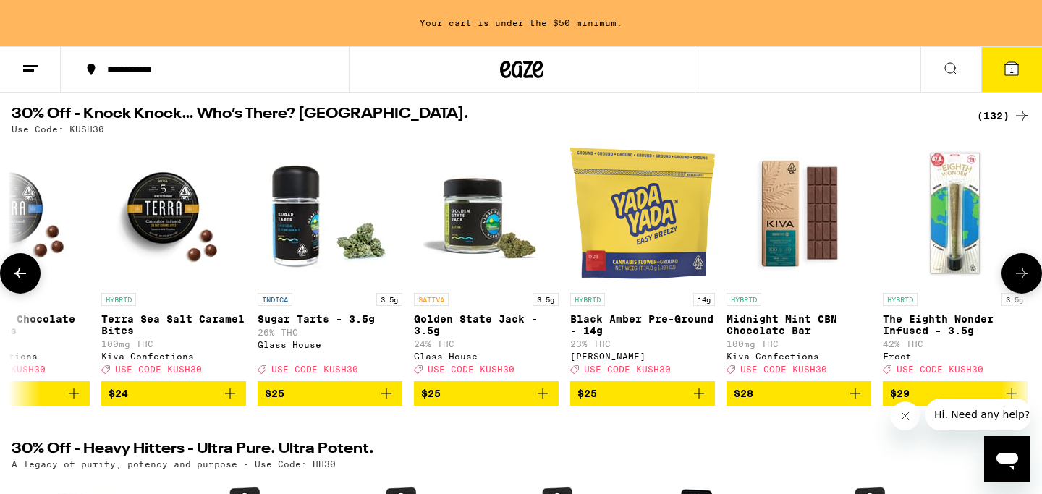
click at [1028, 273] on icon at bounding box center [1021, 273] width 17 height 17
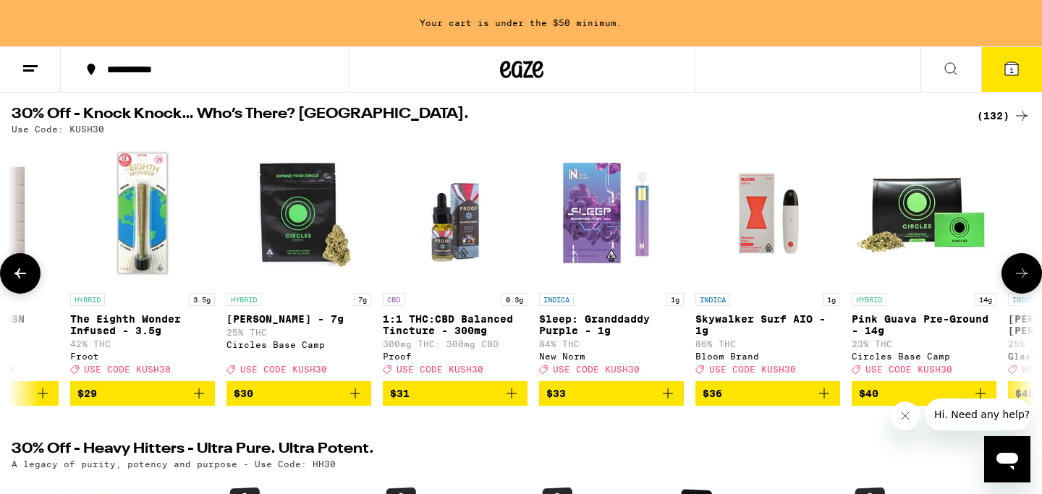
scroll to position [0, 15306]
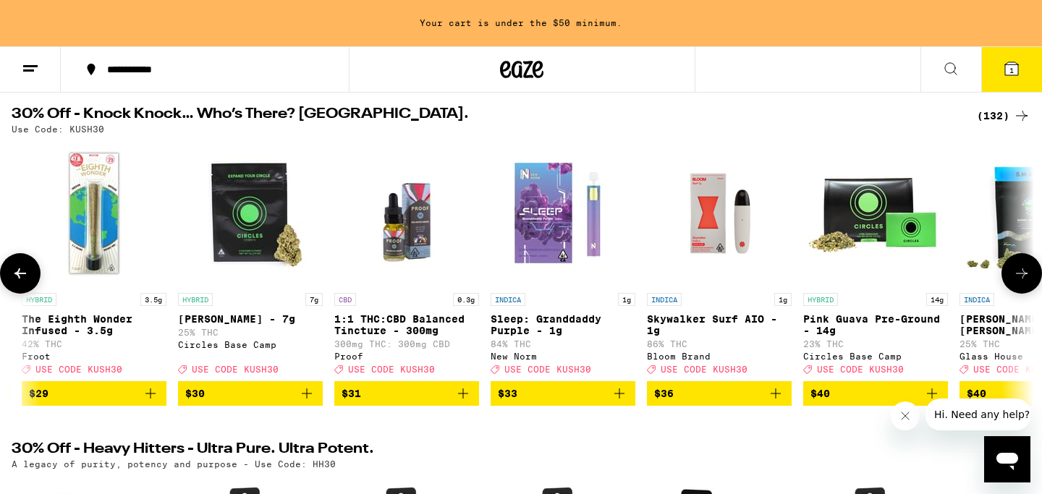
click at [264, 402] on span "$30" at bounding box center [250, 393] width 130 height 17
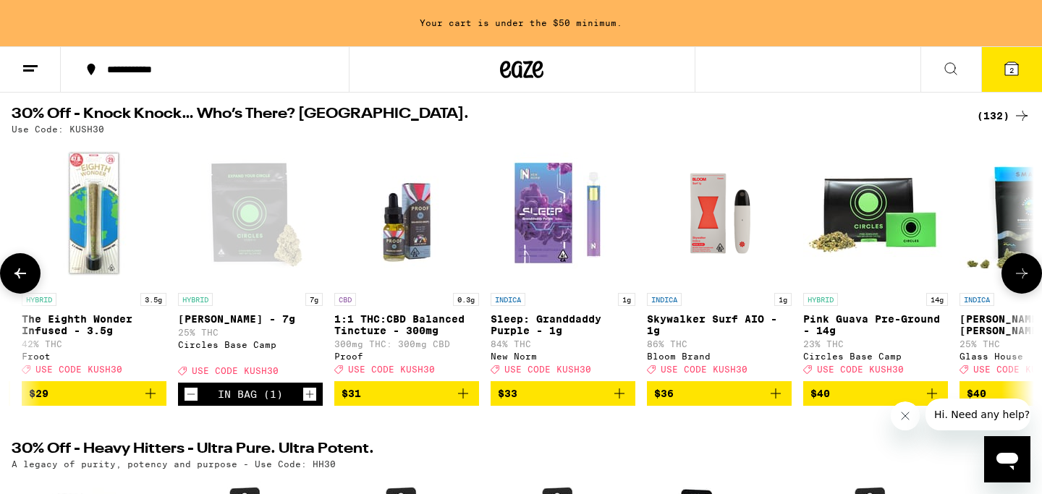
click at [20, 282] on icon at bounding box center [20, 273] width 17 height 17
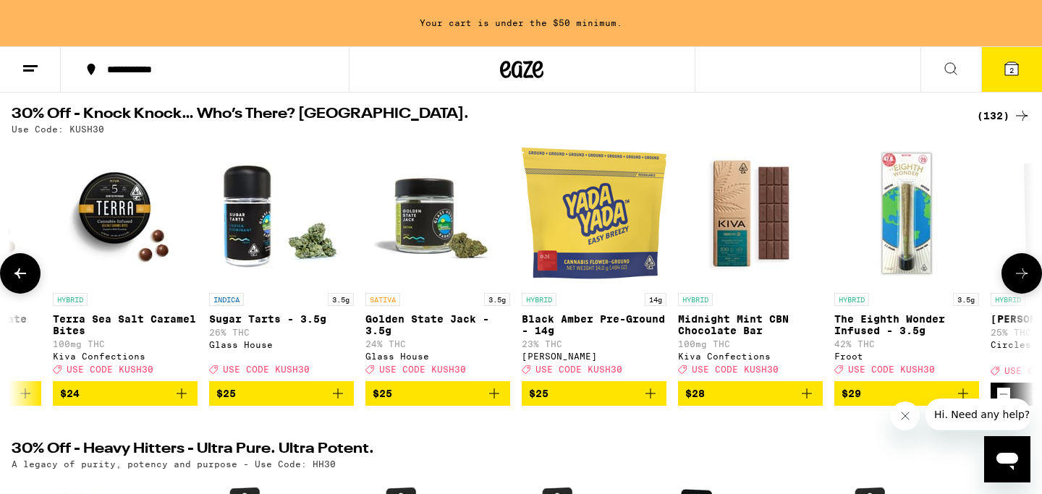
scroll to position [0, 14445]
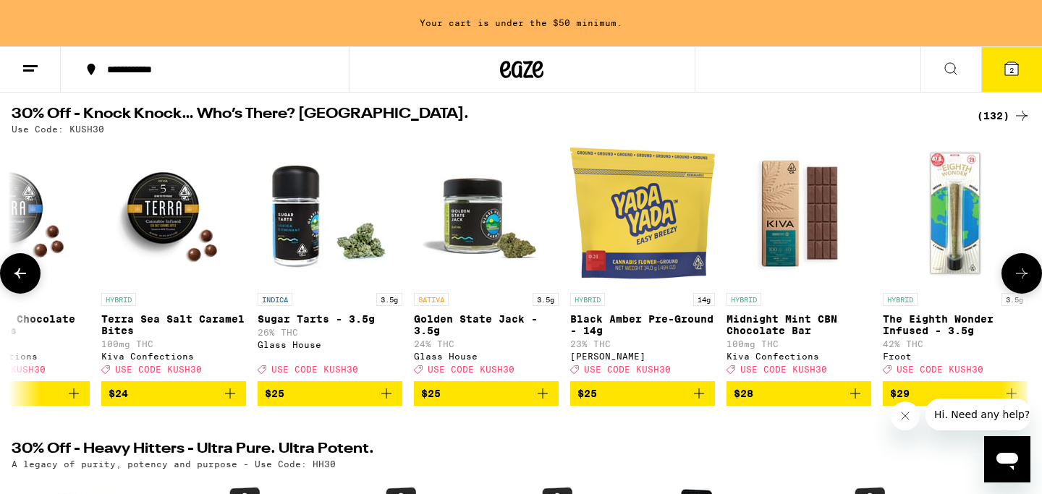
click at [1027, 279] on icon at bounding box center [1022, 273] width 12 height 10
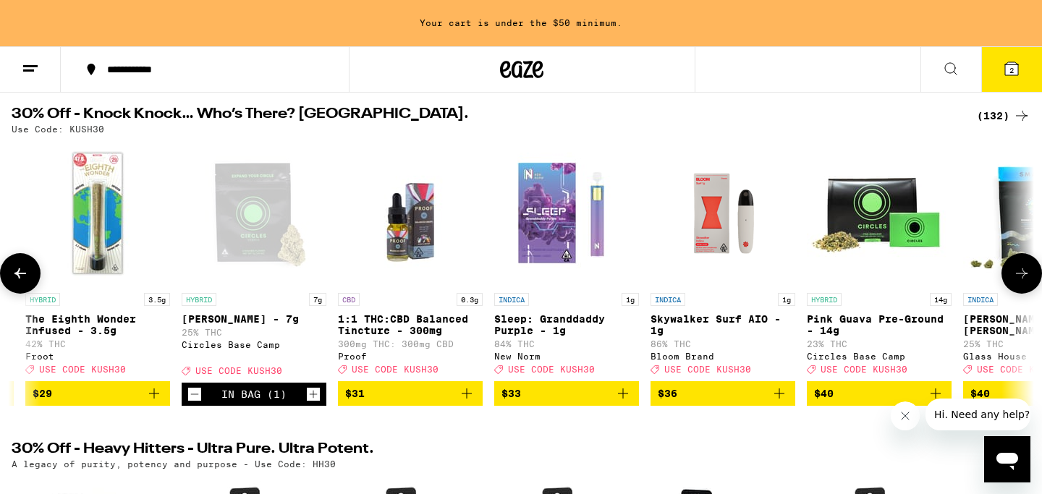
scroll to position [0, 15306]
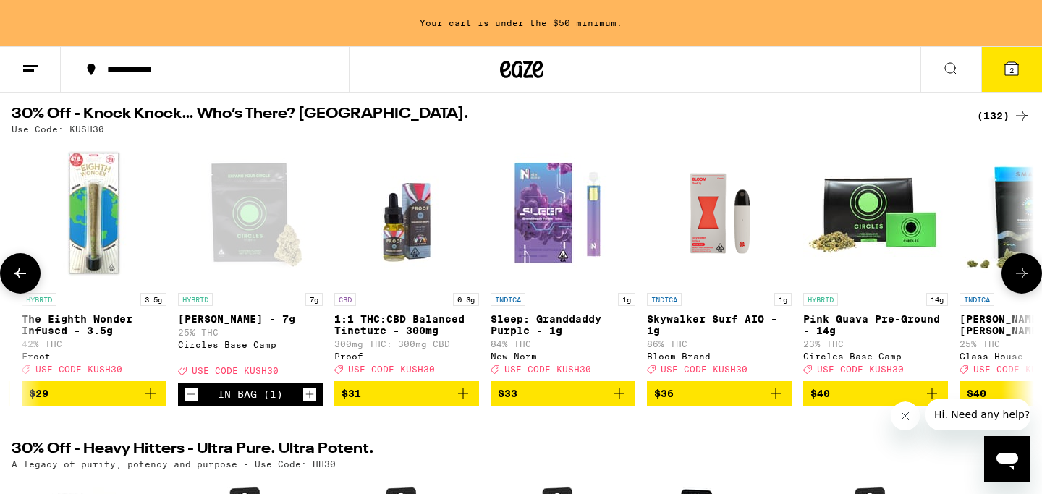
click at [310, 399] on icon "Increment" at bounding box center [310, 395] width 8 height 8
click at [1014, 62] on icon at bounding box center [1011, 68] width 13 height 13
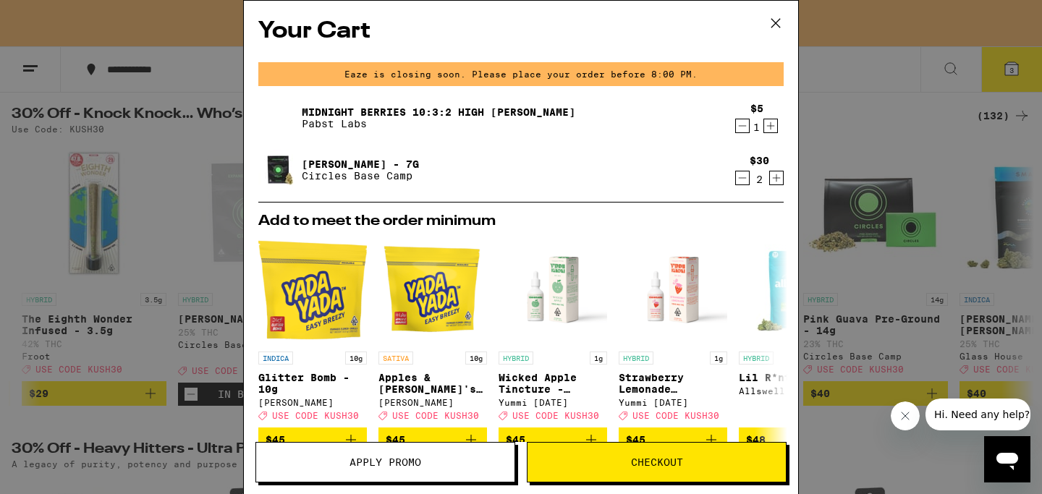
click at [399, 453] on button "Apply Promo" at bounding box center [385, 462] width 260 height 41
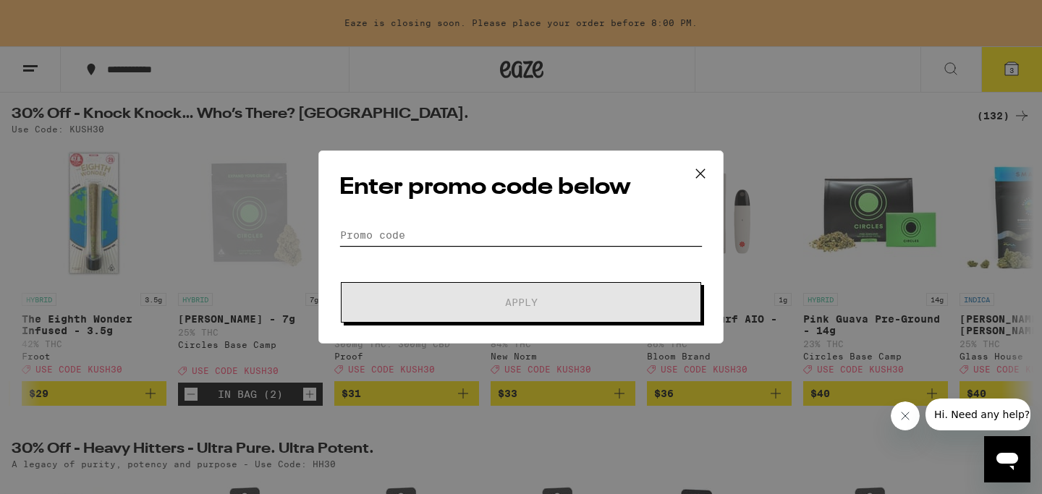
click at [386, 232] on input "Promo Code" at bounding box center [520, 235] width 363 height 22
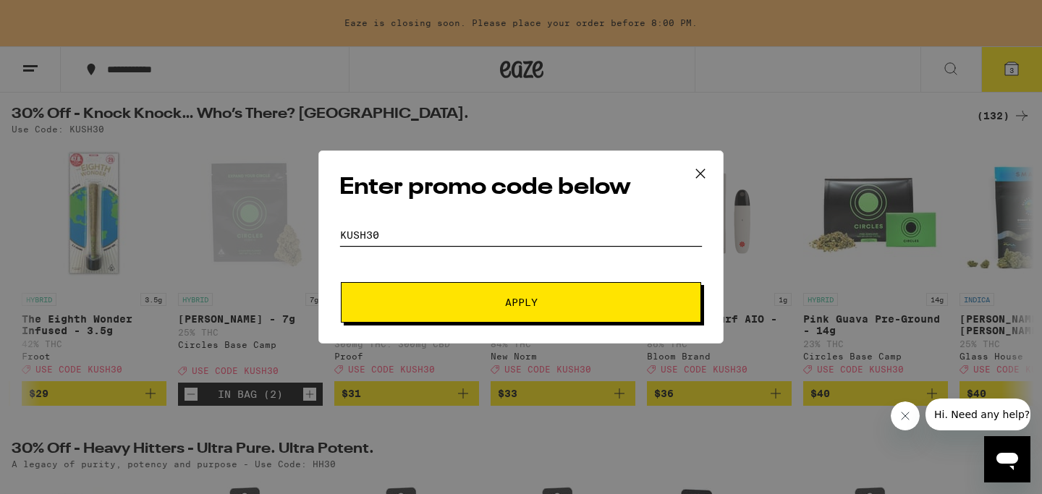
drag, startPoint x: 386, startPoint y: 232, endPoint x: 506, endPoint y: 315, distance: 145.1
click at [506, 315] on form "Promo Code kush30 Apply" at bounding box center [520, 273] width 363 height 98
type input "kush30"
click at [506, 315] on button "Apply" at bounding box center [521, 302] width 360 height 41
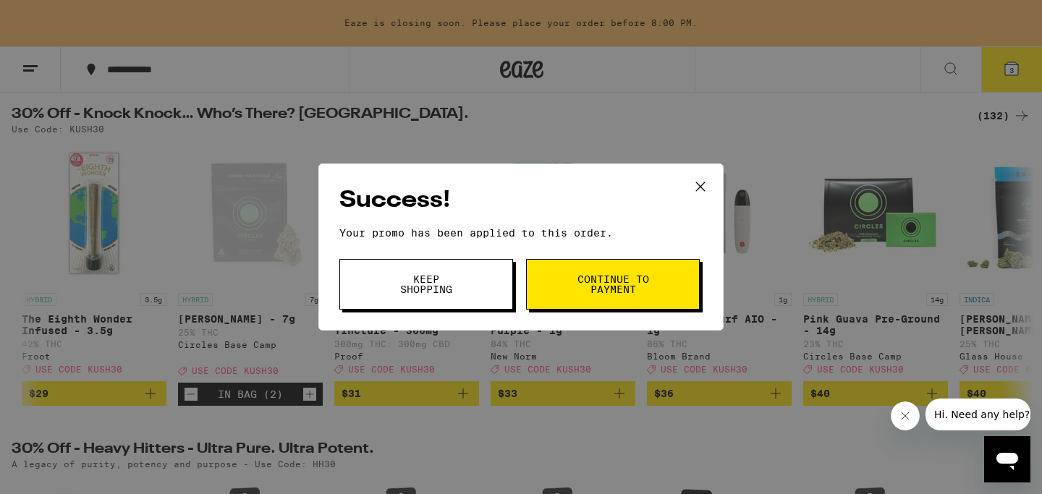
click at [608, 276] on span "Continue to payment" at bounding box center [613, 284] width 74 height 20
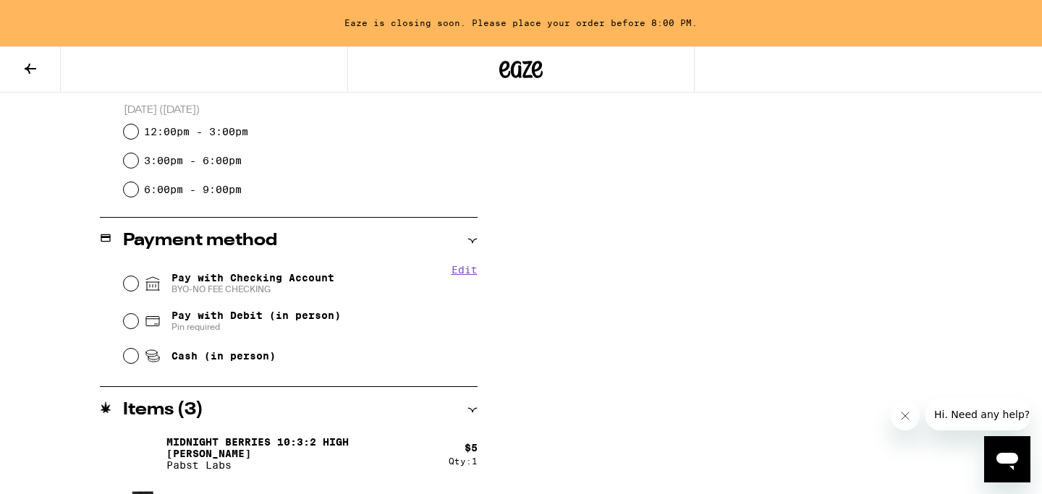
scroll to position [481, 0]
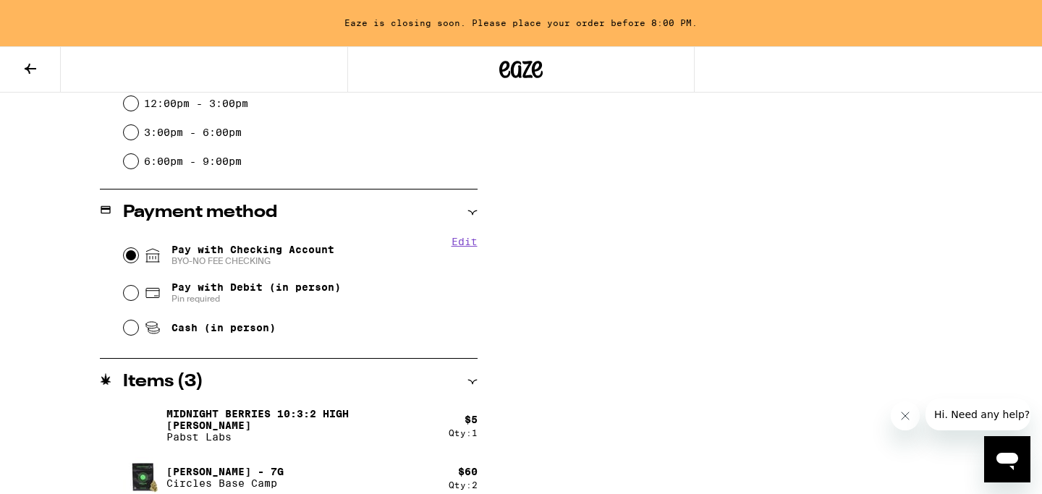
click at [128, 255] on input "Pay with Checking Account BYO-NO FEE CHECKING" at bounding box center [131, 255] width 14 height 14
radio input "true"
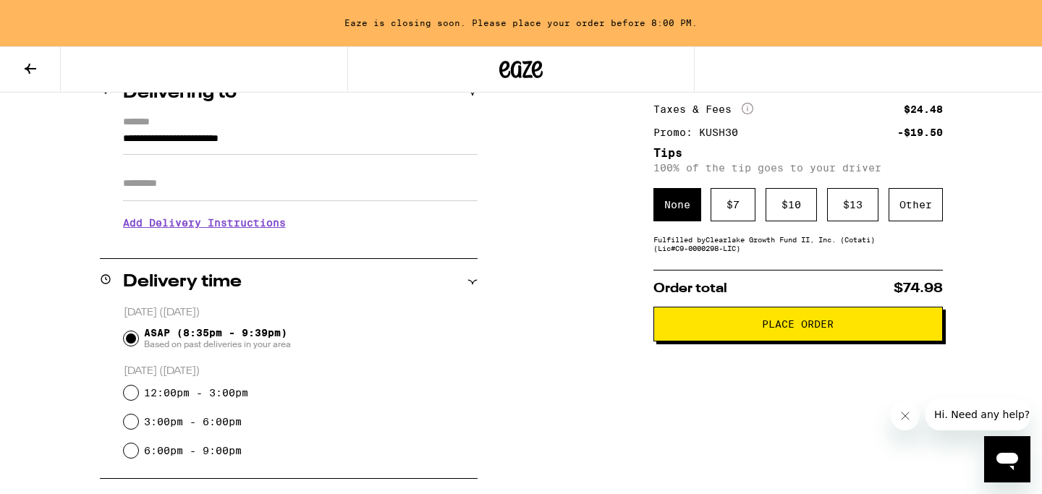
scroll to position [204, 0]
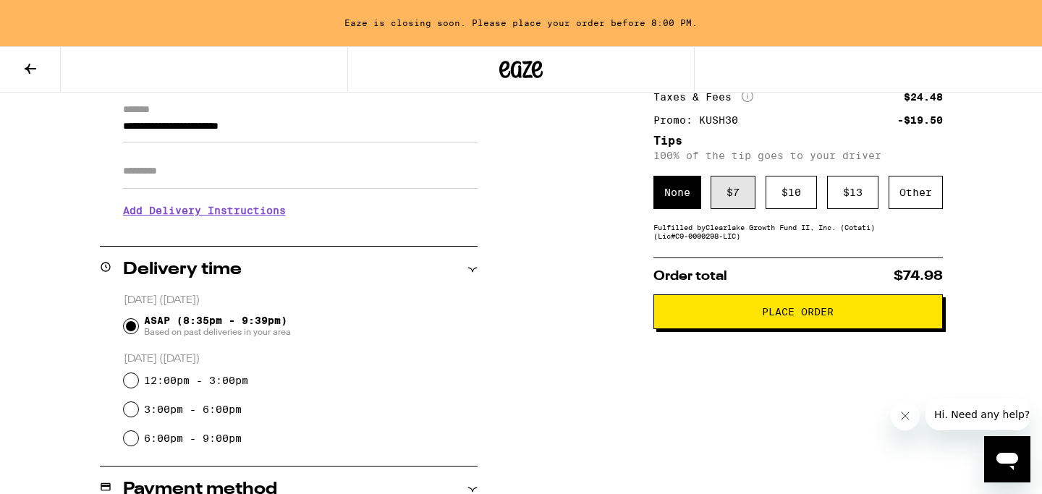
click at [729, 191] on div "$ 7" at bounding box center [733, 192] width 45 height 33
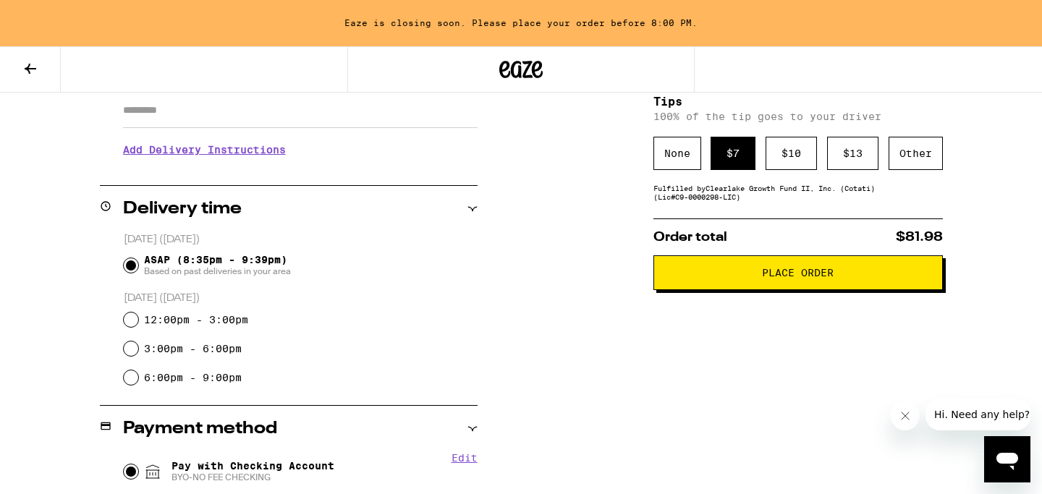
scroll to position [266, 0]
click at [27, 67] on icon at bounding box center [31, 69] width 12 height 10
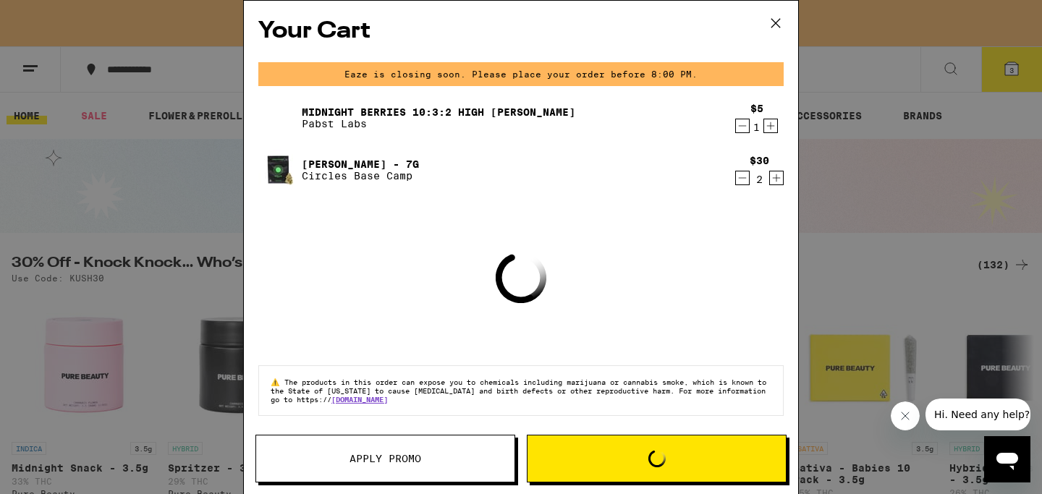
click at [741, 124] on icon "Decrement" at bounding box center [742, 125] width 13 height 17
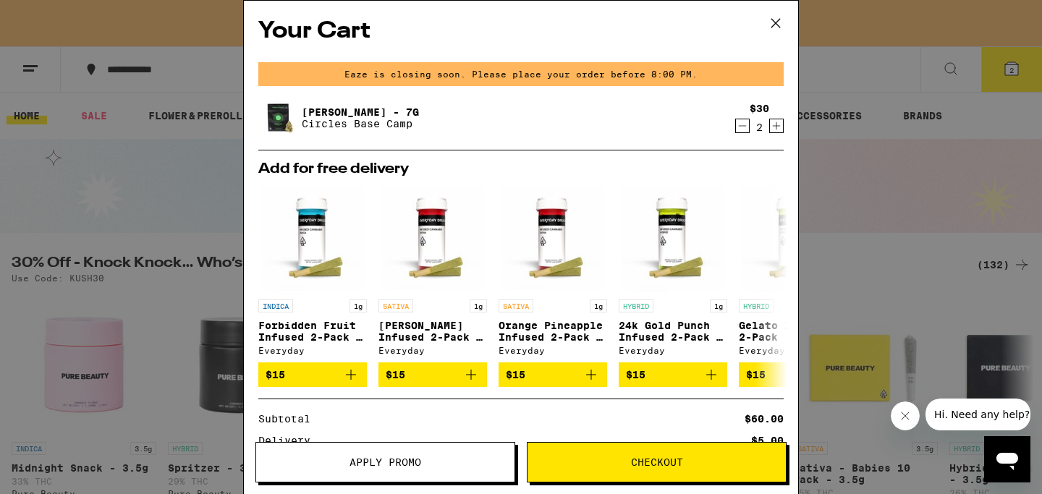
click at [652, 467] on span "Checkout" at bounding box center [657, 462] width 52 height 10
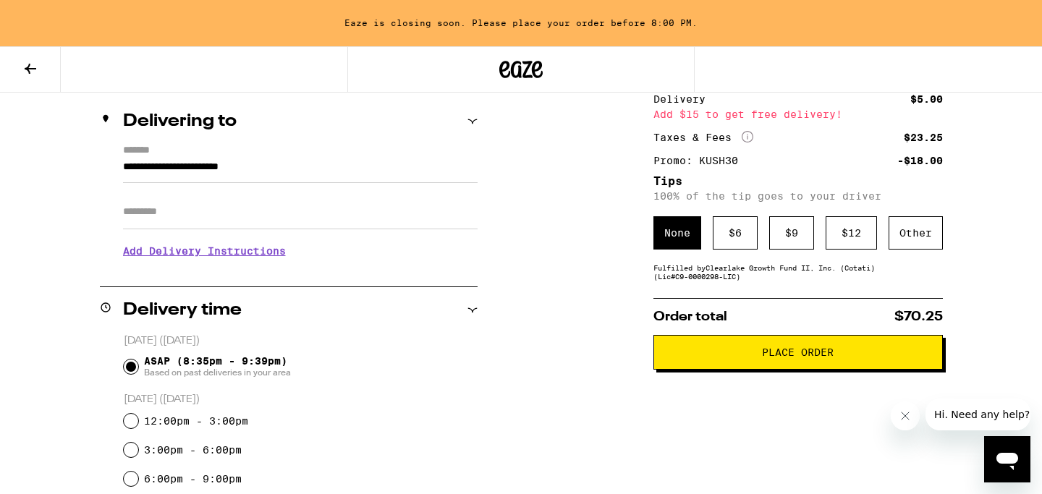
scroll to position [164, 0]
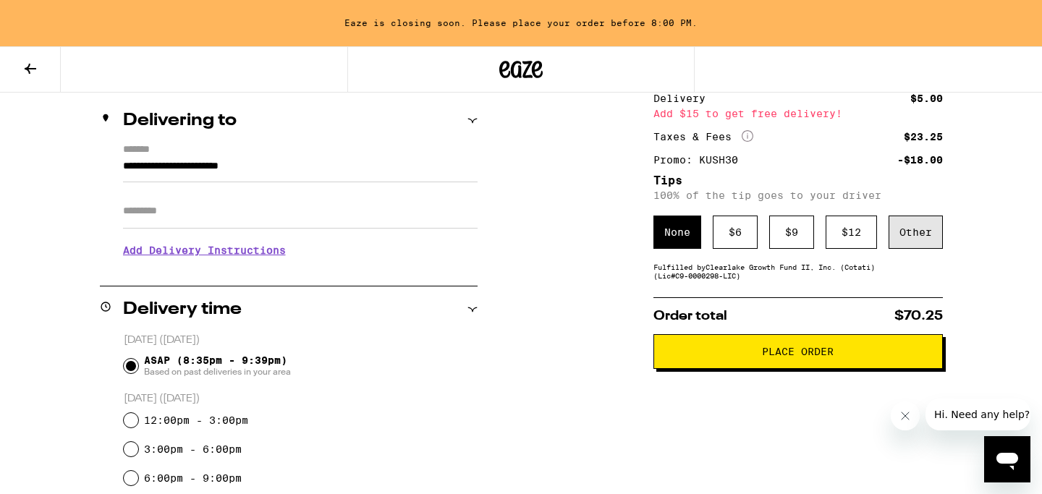
click at [929, 239] on div "Other" at bounding box center [916, 232] width 54 height 33
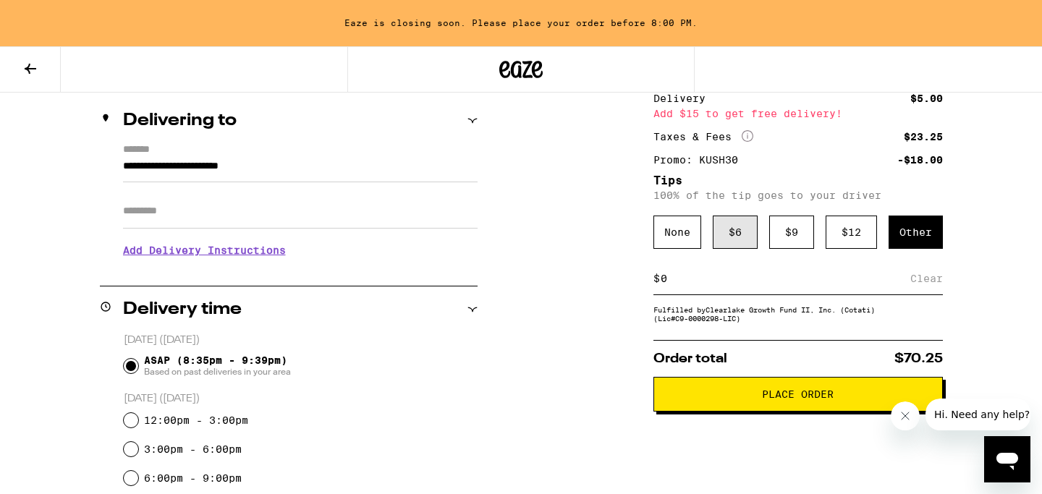
click at [728, 235] on div "$ 6" at bounding box center [735, 232] width 45 height 33
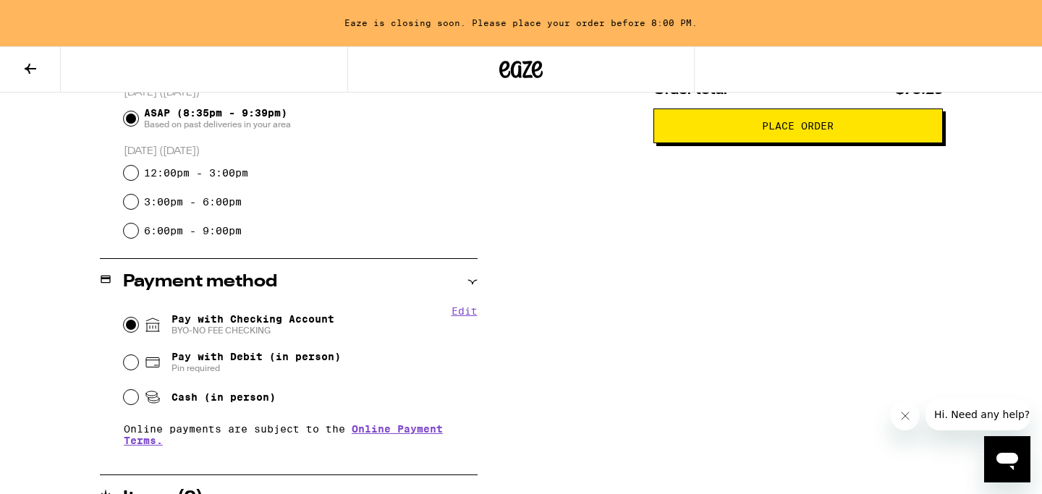
scroll to position [419, 0]
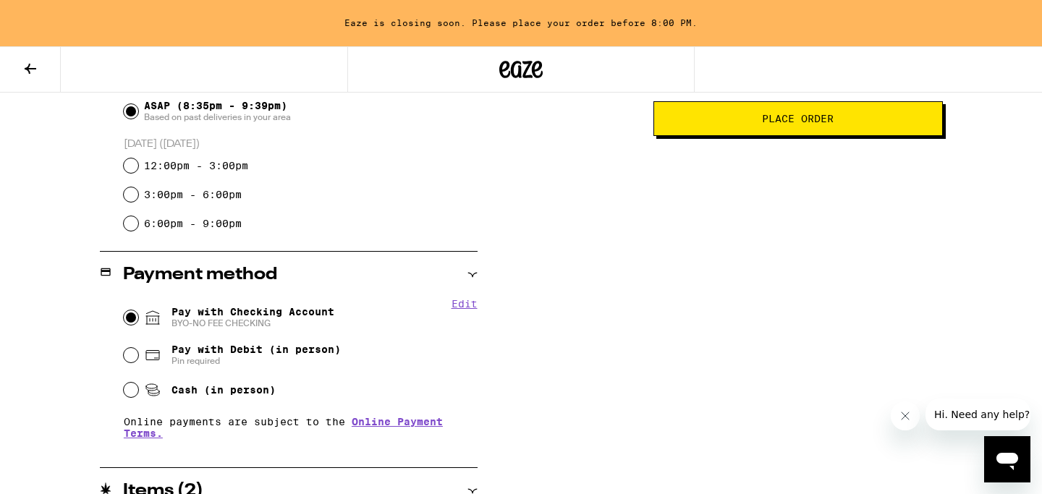
click at [829, 136] on button "Place Order" at bounding box center [797, 118] width 289 height 35
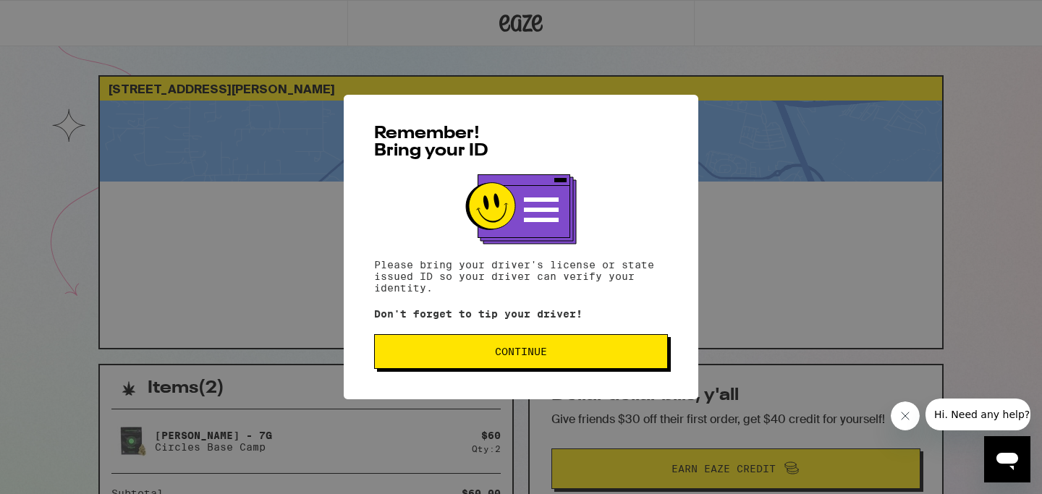
click at [545, 350] on span "Continue" at bounding box center [521, 352] width 52 height 10
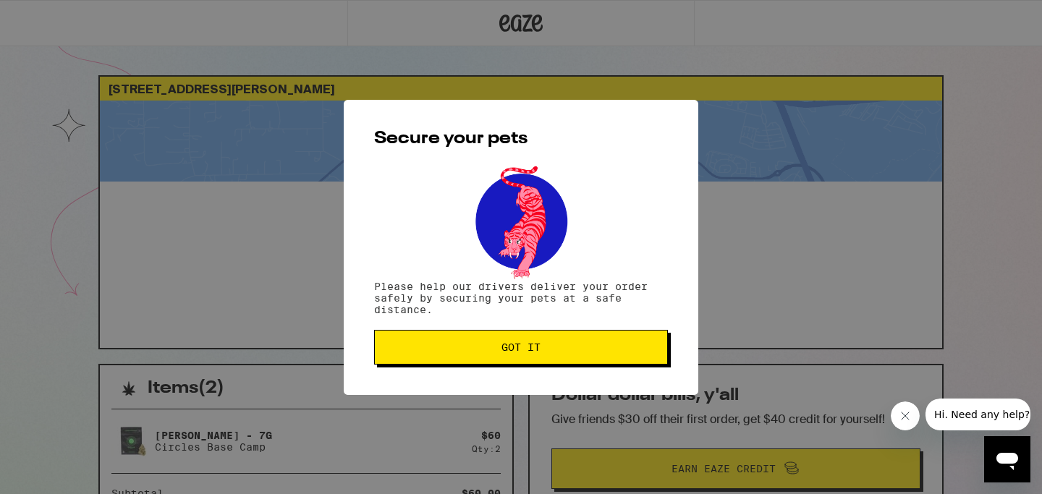
click at [545, 349] on span "Got it" at bounding box center [520, 347] width 269 height 10
